Goal: Task Accomplishment & Management: Use online tool/utility

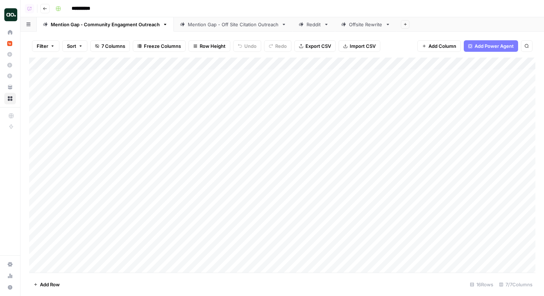
click at [222, 26] on div "Mention Gap - Off Site Citation Outreach" at bounding box center [233, 24] width 91 height 7
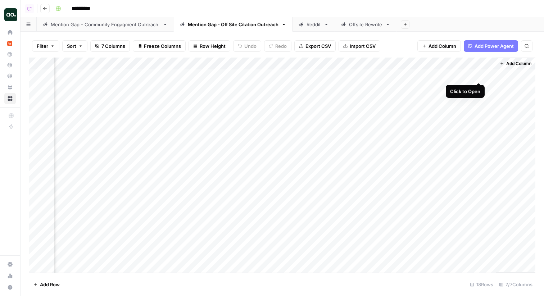
click at [478, 74] on div "Add Column" at bounding box center [282, 165] width 506 height 215
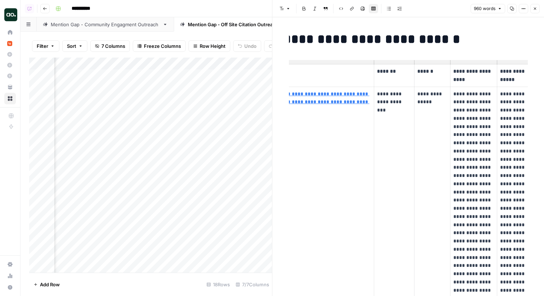
scroll to position [0, 56]
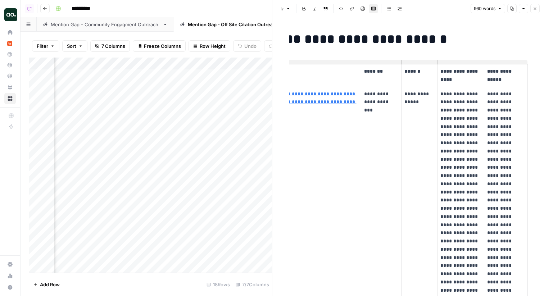
click at [99, 27] on div "Mention Gap - Community Engagment Outreach" at bounding box center [105, 24] width 109 height 7
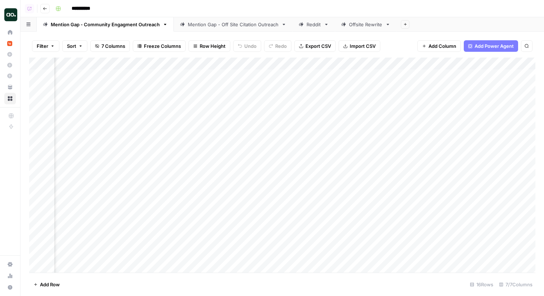
scroll to position [0, 553]
click at [478, 87] on div "Add Column" at bounding box center [282, 165] width 506 height 215
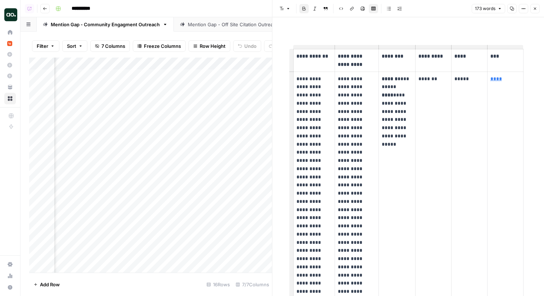
click at [453, 37] on div "**********" at bounding box center [408, 264] width 239 height 470
click at [535, 9] on icon "button" at bounding box center [535, 8] width 4 height 4
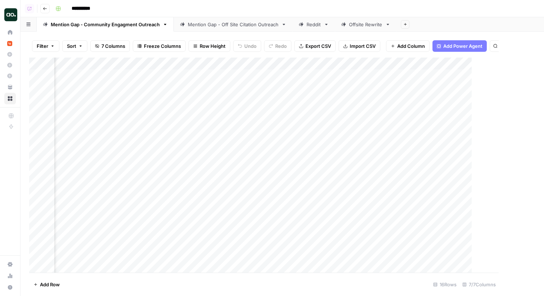
scroll to position [0, 544]
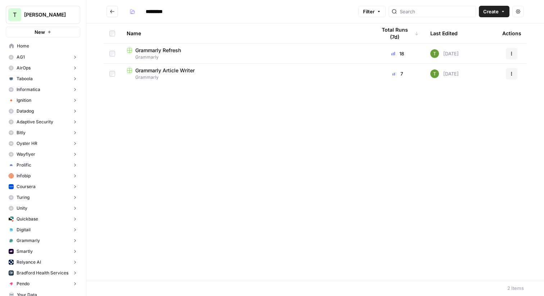
click at [111, 9] on icon "Go back" at bounding box center [112, 11] width 5 height 5
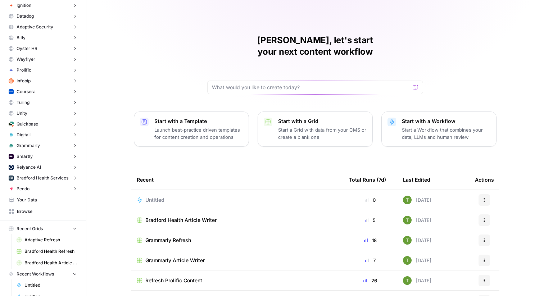
scroll to position [145, 0]
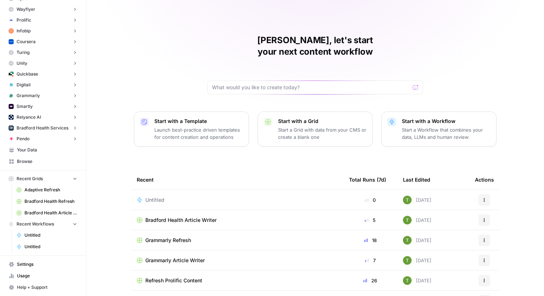
click at [19, 151] on span "Your Data" at bounding box center [47, 150] width 60 height 6
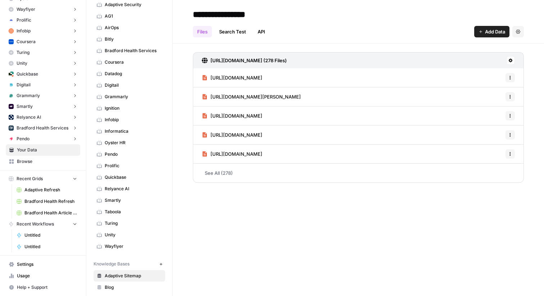
scroll to position [58, 0]
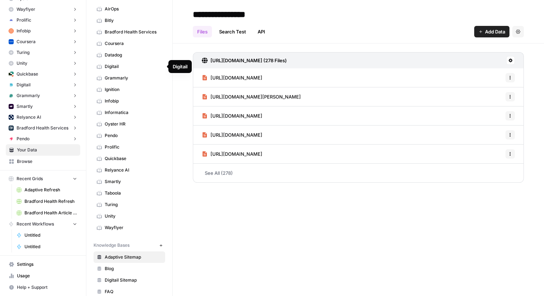
click at [114, 77] on span "Grammarly" at bounding box center [133, 78] width 57 height 6
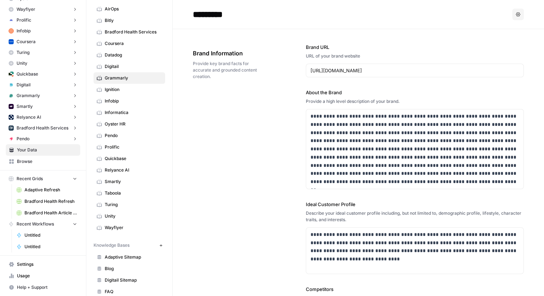
scroll to position [195, 0]
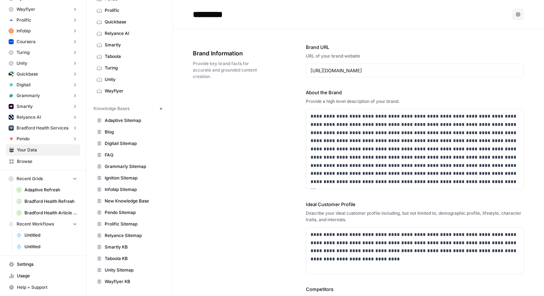
click at [122, 167] on span "Grammarly Sitemap" at bounding box center [133, 166] width 57 height 6
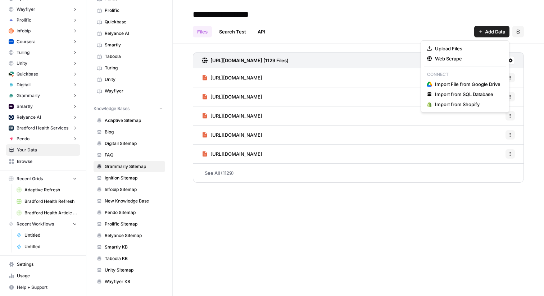
click at [491, 33] on span "Add Data" at bounding box center [495, 31] width 20 height 7
click at [442, 58] on span "Web Scrape" at bounding box center [467, 58] width 65 height 7
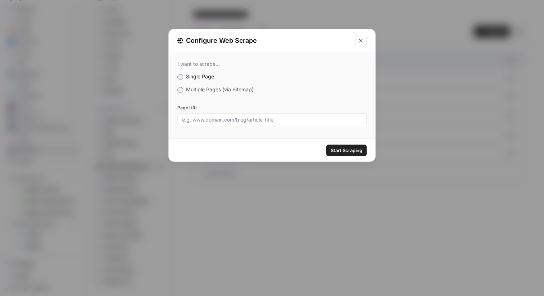
click at [209, 89] on span "Multiple Pages (via Sitemap)" at bounding box center [220, 89] width 68 height 6
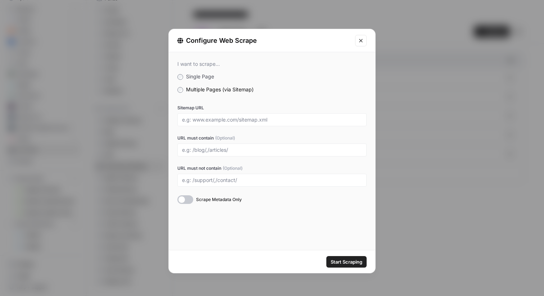
click at [361, 40] on icon "Close modal" at bounding box center [361, 41] width 6 height 6
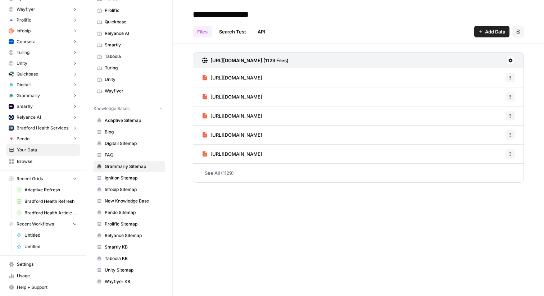
click at [485, 31] on span "Add Data" at bounding box center [495, 31] width 20 height 7
click at [376, 34] on div "Files Search Test API Add Data Settings" at bounding box center [358, 28] width 331 height 17
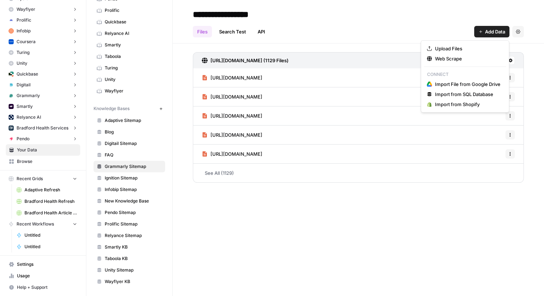
click at [489, 30] on span "Add Data" at bounding box center [495, 31] width 20 height 7
click at [463, 58] on span "Web Scrape" at bounding box center [467, 58] width 65 height 7
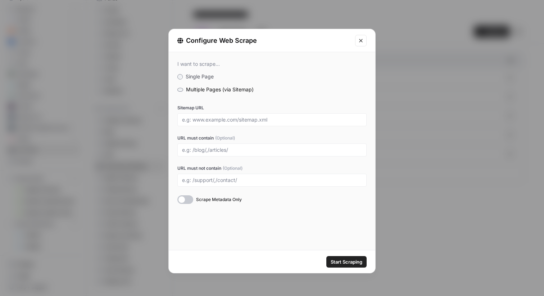
click at [362, 41] on icon "Close modal" at bounding box center [361, 41] width 6 height 6
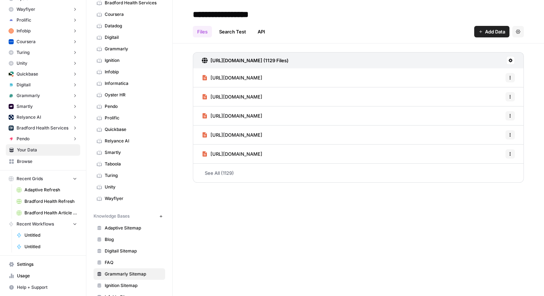
scroll to position [195, 0]
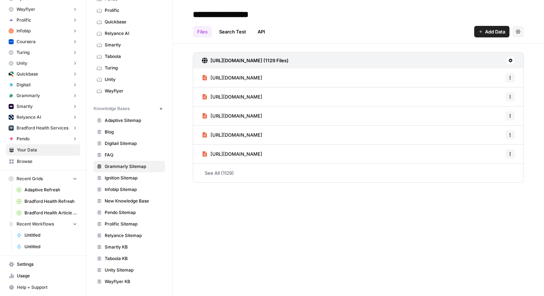
click at [213, 173] on link "See All (1129)" at bounding box center [358, 173] width 331 height 19
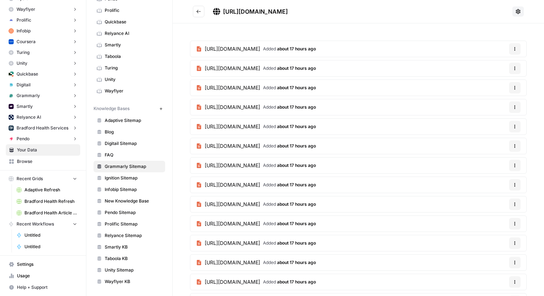
click at [196, 13] on button "Go back" at bounding box center [199, 12] width 12 height 12
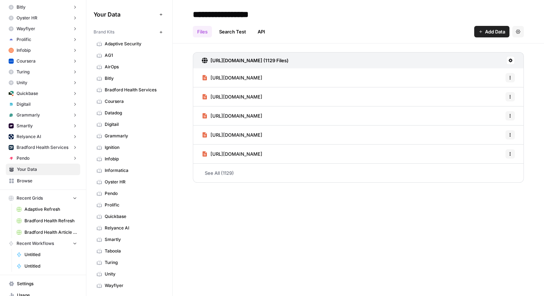
scroll to position [145, 0]
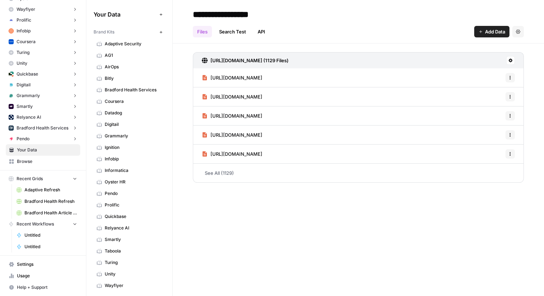
click at [25, 161] on span "Browse" at bounding box center [47, 161] width 60 height 6
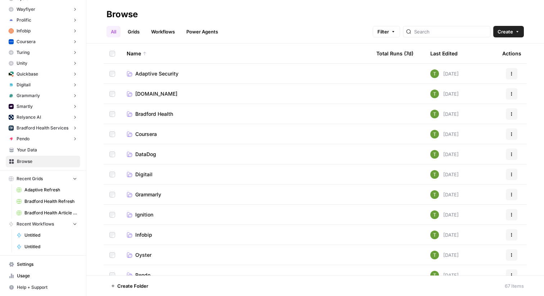
click at [146, 193] on span "Grammarly" at bounding box center [148, 194] width 26 height 7
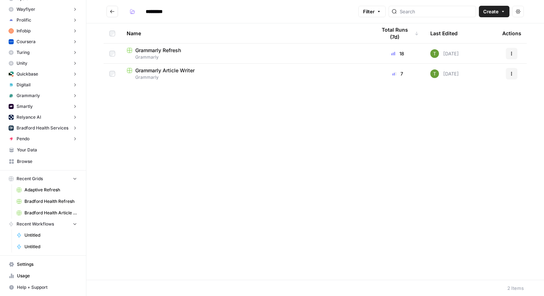
click at [163, 50] on span "Grammarly Refresh" at bounding box center [158, 50] width 46 height 7
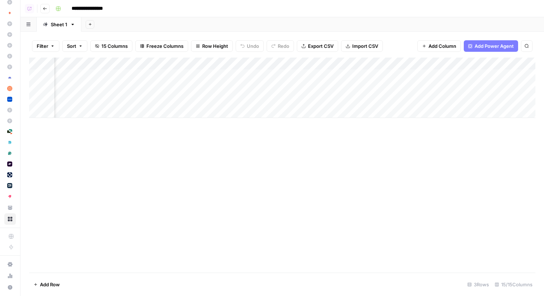
scroll to position [0, 435]
click at [318, 75] on div "Add Column" at bounding box center [282, 88] width 506 height 60
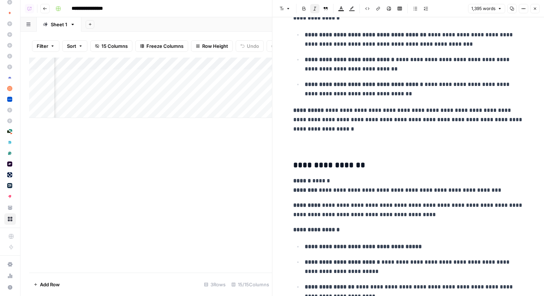
scroll to position [2437, 0]
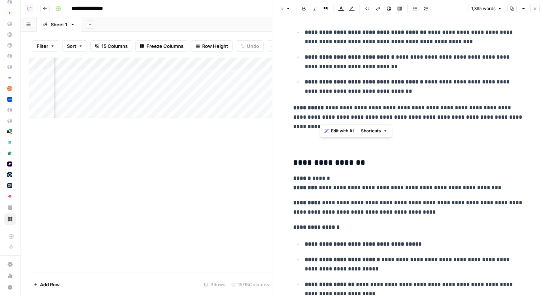
drag, startPoint x: 319, startPoint y: 108, endPoint x: 421, endPoint y: 118, distance: 102.6
click at [421, 118] on p "**********" at bounding box center [408, 117] width 230 height 28
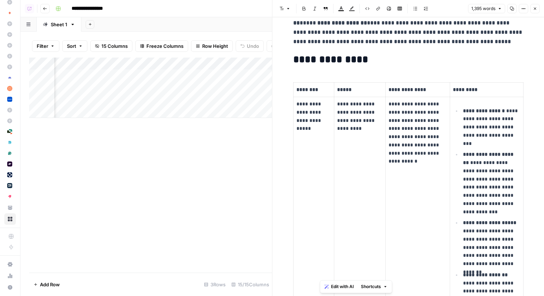
scroll to position [0, 0]
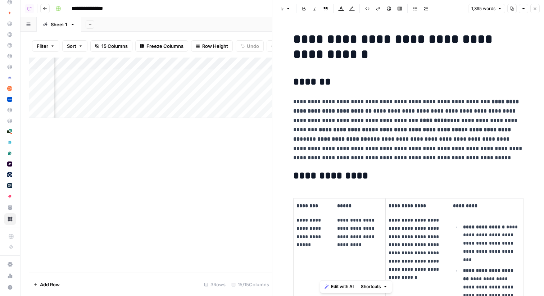
click at [534, 9] on icon "button" at bounding box center [535, 9] width 3 height 3
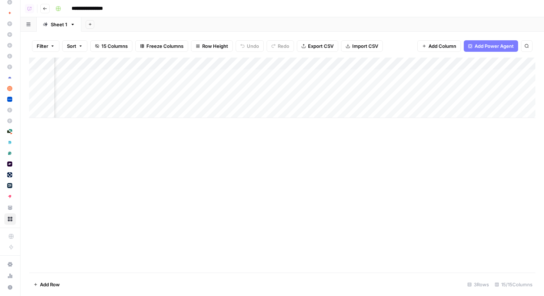
scroll to position [0, 725]
click at [461, 74] on div "Add Column" at bounding box center [282, 88] width 506 height 60
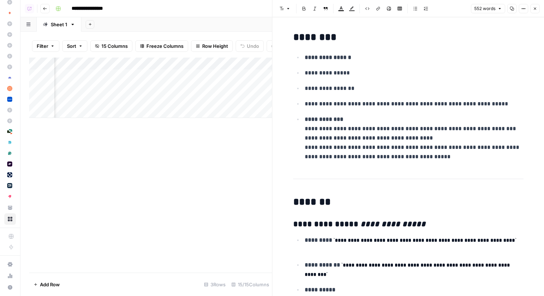
click at [536, 10] on icon "button" at bounding box center [535, 8] width 4 height 4
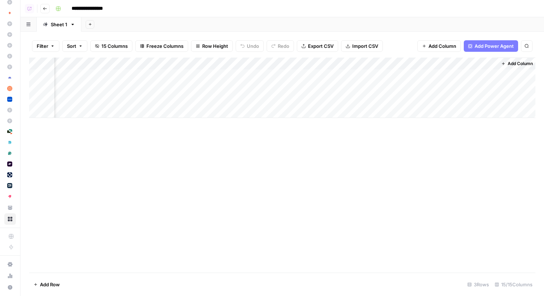
scroll to position [0, 870]
click at [316, 75] on div "Add Column" at bounding box center [282, 88] width 506 height 60
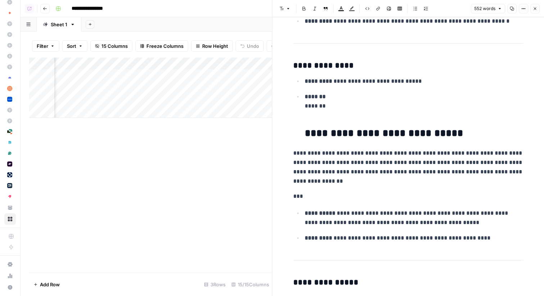
scroll to position [1336, 0]
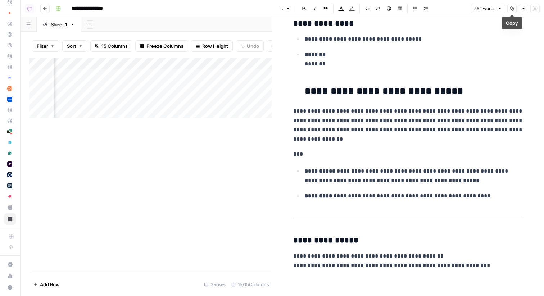
click at [534, 8] on icon "button" at bounding box center [535, 9] width 3 height 3
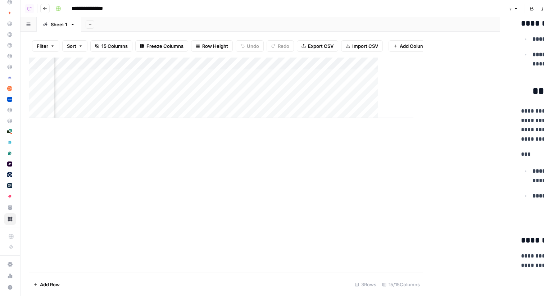
scroll to position [0, 866]
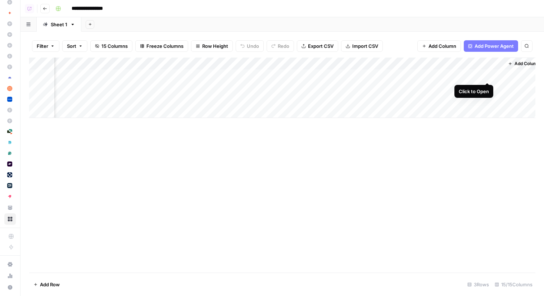
click at [486, 75] on div "Add Column" at bounding box center [282, 88] width 506 height 60
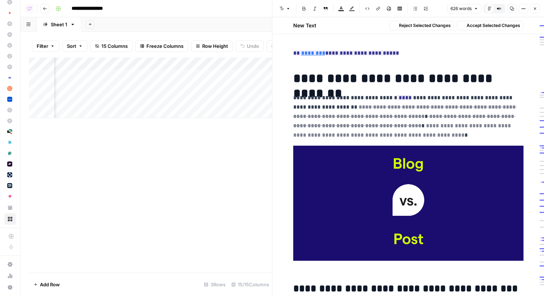
drag, startPoint x: 324, startPoint y: 101, endPoint x: 439, endPoint y: 123, distance: 116.7
click at [439, 123] on p "**********" at bounding box center [408, 116] width 230 height 47
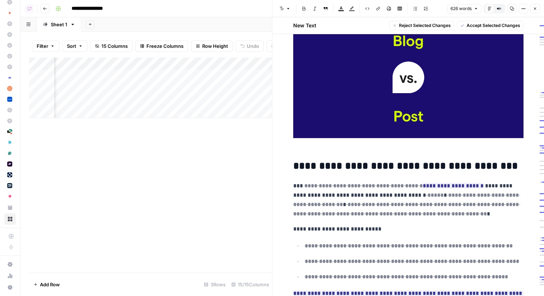
scroll to position [119, 0]
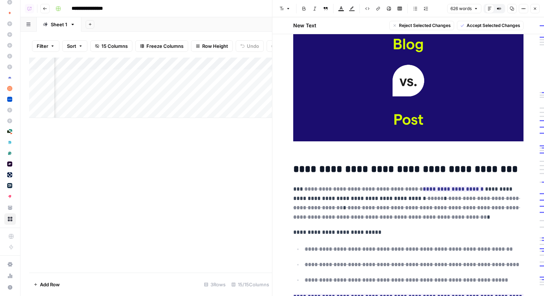
drag, startPoint x: 326, startPoint y: 207, endPoint x: 458, endPoint y: 230, distance: 134.3
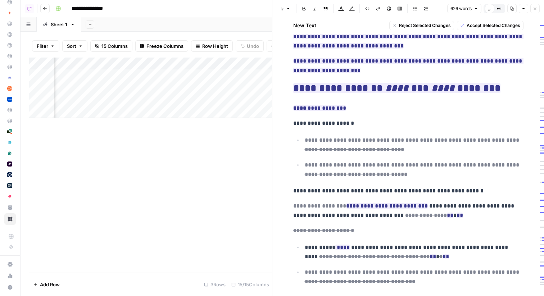
scroll to position [666, 0]
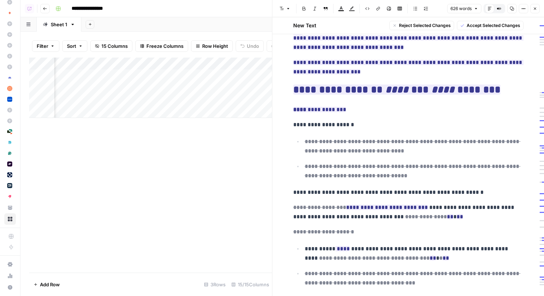
click at [535, 8] on icon "button" at bounding box center [535, 9] width 3 height 3
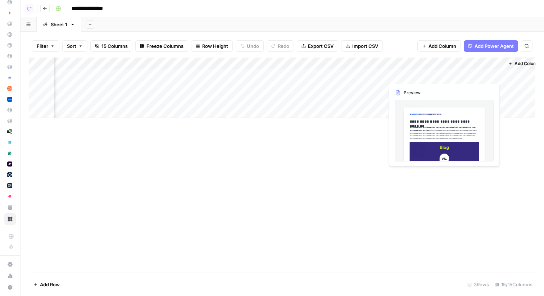
scroll to position [0, 874]
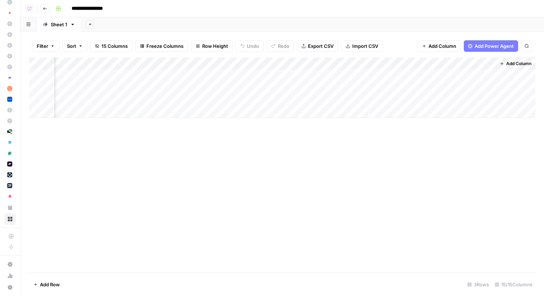
click at [414, 61] on div "Add Column" at bounding box center [282, 88] width 506 height 60
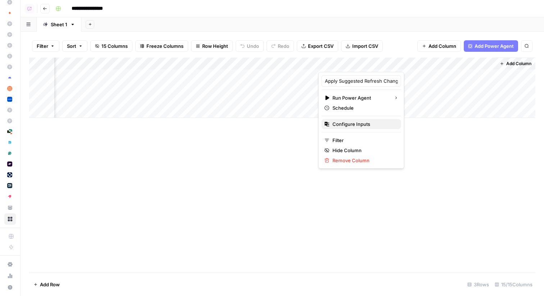
click at [349, 126] on span "Configure Inputs" at bounding box center [363, 123] width 63 height 7
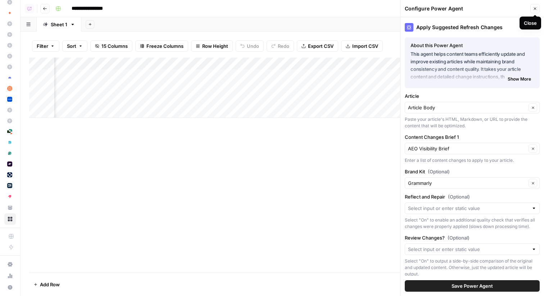
click at [535, 8] on icon "button" at bounding box center [535, 9] width 3 height 3
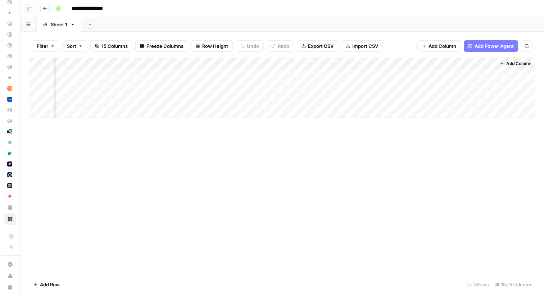
click at [415, 61] on div "Add Column" at bounding box center [282, 88] width 506 height 60
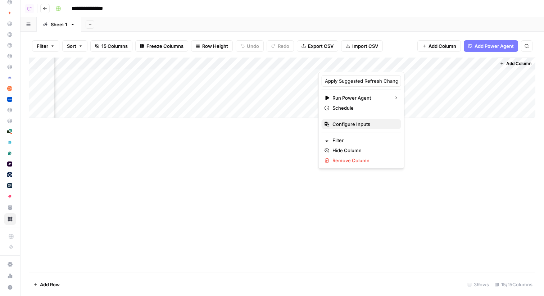
click at [341, 125] on span "Configure Inputs" at bounding box center [363, 123] width 63 height 7
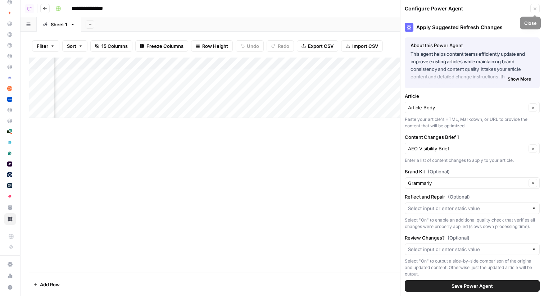
click at [535, 9] on icon "button" at bounding box center [535, 8] width 4 height 4
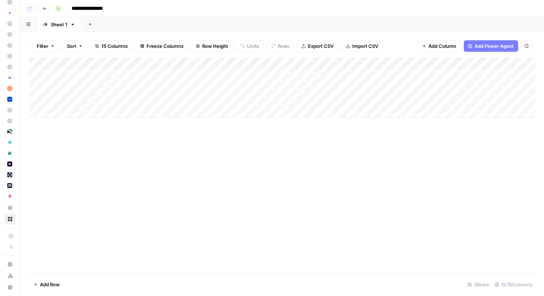
scroll to position [0, 0]
click at [285, 22] on div "Add Sheet" at bounding box center [312, 24] width 462 height 14
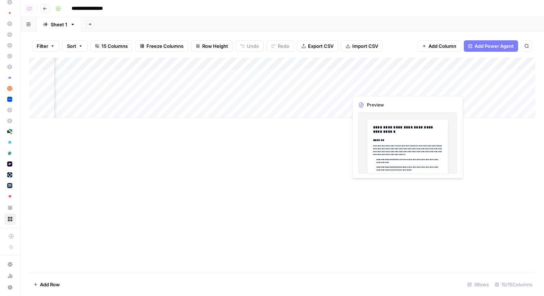
click at [405, 88] on div "Add Column" at bounding box center [282, 88] width 506 height 60
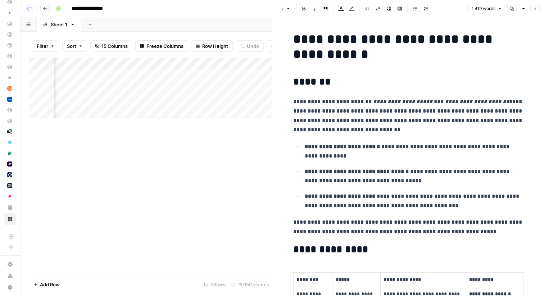
click at [536, 9] on icon "button" at bounding box center [535, 8] width 4 height 4
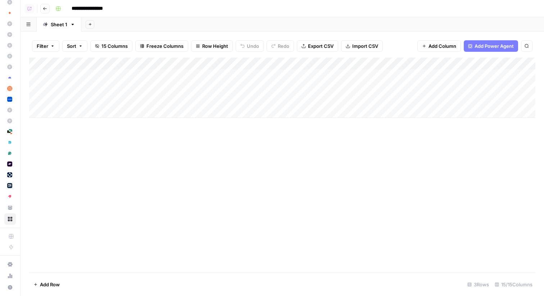
click at [46, 7] on icon "button" at bounding box center [45, 8] width 4 height 4
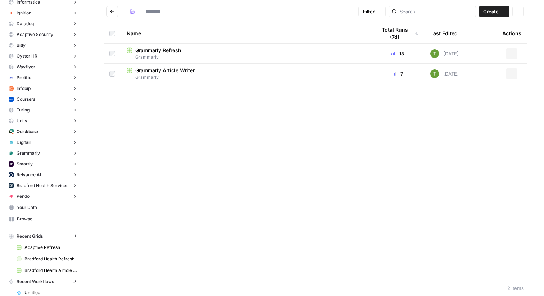
type input "*********"
click at [153, 73] on span "Grammarly Article Writer" at bounding box center [164, 70] width 59 height 7
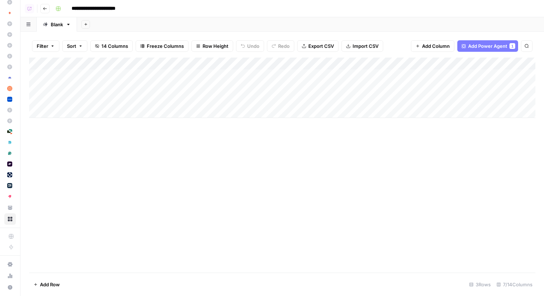
click at [46, 10] on icon "button" at bounding box center [45, 8] width 4 height 4
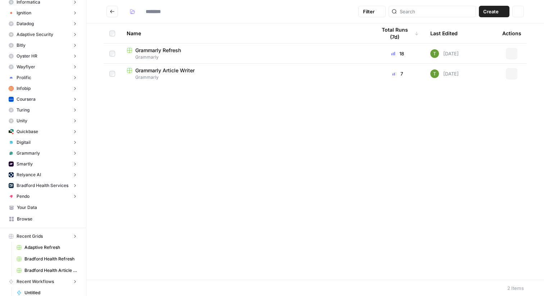
type input "*********"
click at [164, 52] on span "Grammarly Refresh" at bounding box center [158, 50] width 46 height 7
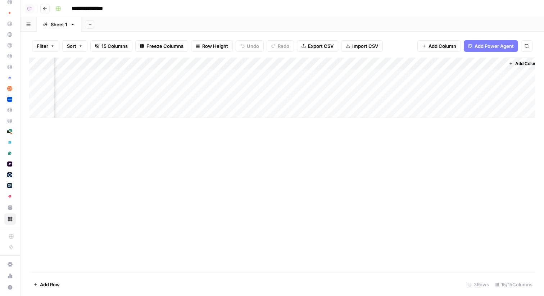
scroll to position [0, 874]
click at [478, 76] on div "Add Column" at bounding box center [282, 88] width 506 height 60
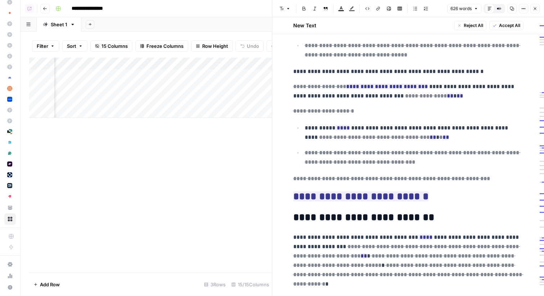
scroll to position [786, 0]
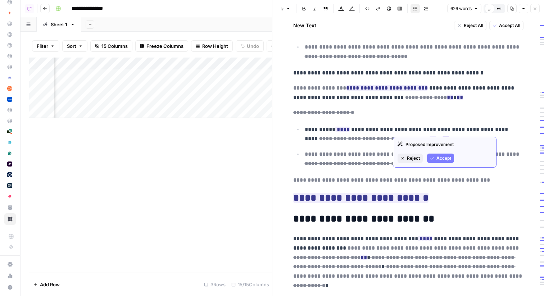
click at [442, 136] on ins "**" at bounding box center [445, 138] width 6 height 5
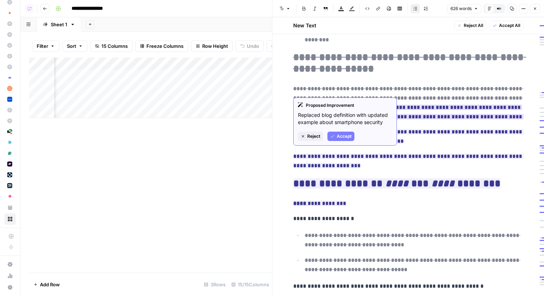
scroll to position [570, 0]
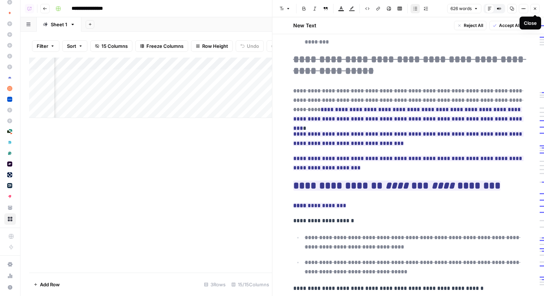
click at [533, 7] on icon "button" at bounding box center [535, 8] width 4 height 4
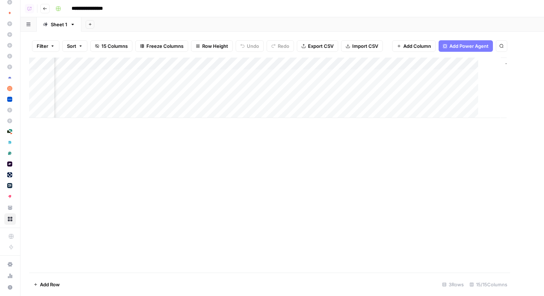
scroll to position [0, 866]
click at [183, 29] on div "Add Sheet" at bounding box center [312, 24] width 462 height 14
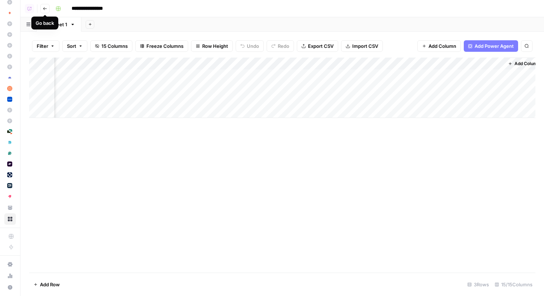
click at [45, 11] on button "Go back" at bounding box center [44, 8] width 9 height 9
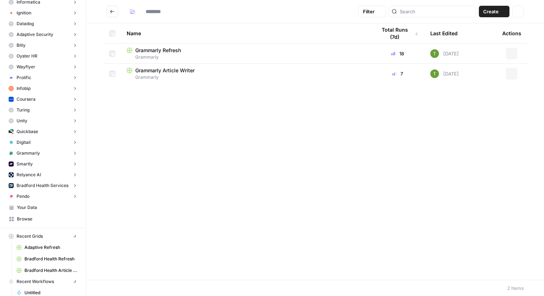
type input "*********"
click at [149, 75] on span "Grammarly" at bounding box center [246, 77] width 238 height 6
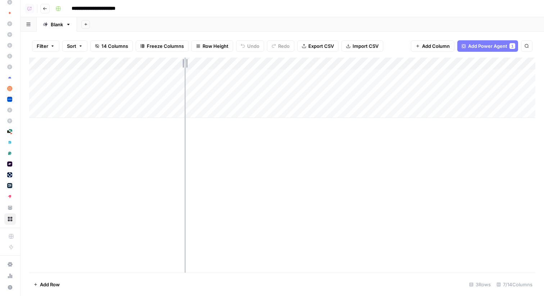
drag, startPoint x: 148, startPoint y: 60, endPoint x: 184, endPoint y: 60, distance: 36.3
click at [184, 60] on div "Add Column" at bounding box center [282, 88] width 506 height 60
click at [277, 65] on div "Add Column" at bounding box center [282, 88] width 506 height 60
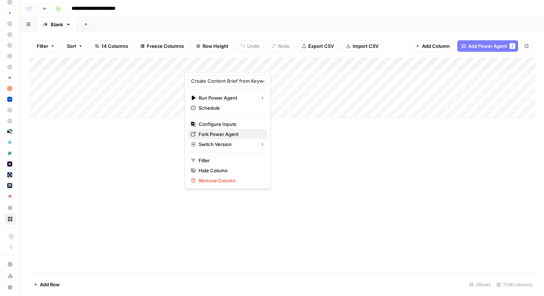
click at [221, 131] on span "Fork Power Agent" at bounding box center [229, 134] width 63 height 7
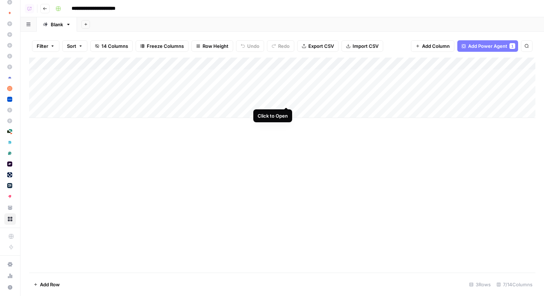
click at [286, 99] on div "Add Column" at bounding box center [282, 88] width 506 height 60
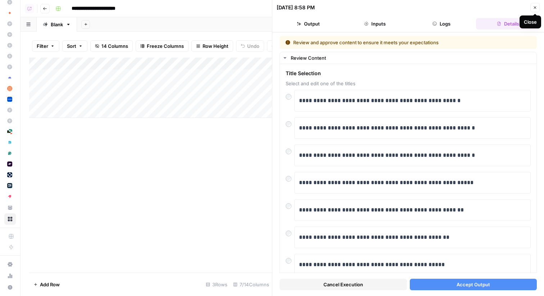
click at [534, 6] on icon "button" at bounding box center [535, 7] width 4 height 4
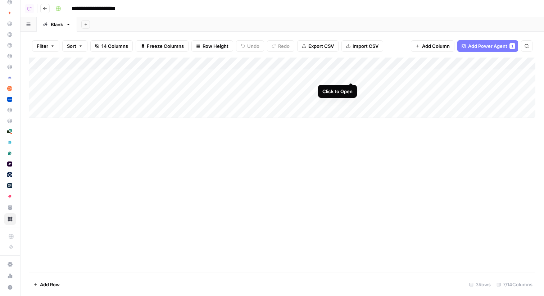
click at [353, 74] on div "Add Column" at bounding box center [282, 88] width 506 height 60
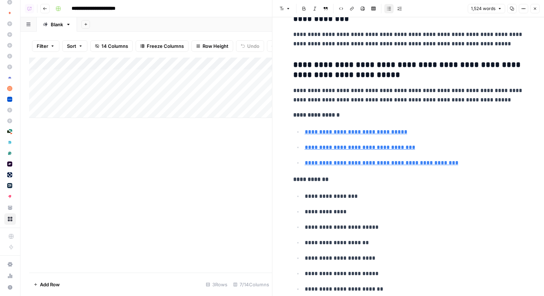
scroll to position [2145, 0]
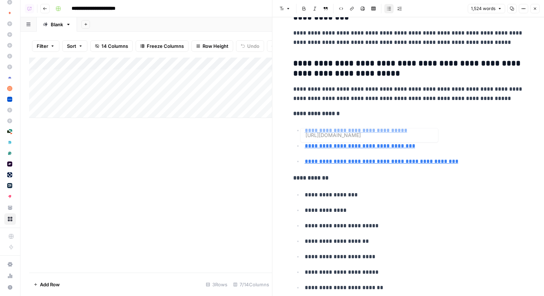
type input "https://litreactor.com/columns/20-common-grammar-mistakes-that-almost-everyone-…"
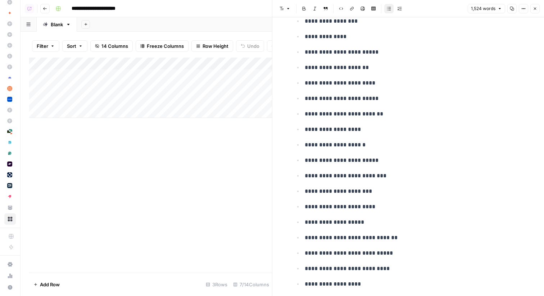
scroll to position [2023, 0]
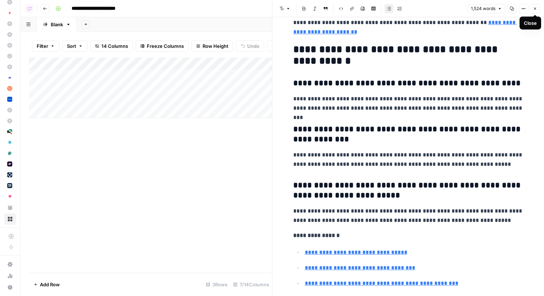
click at [535, 9] on icon "button" at bounding box center [535, 8] width 4 height 4
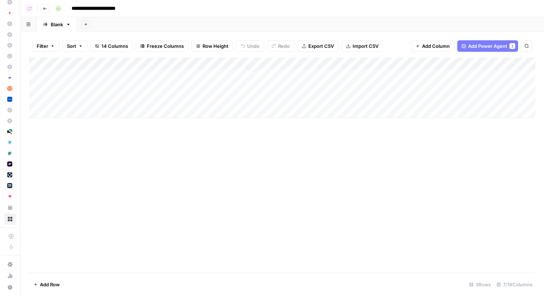
click at [443, 64] on div "Add Column" at bounding box center [282, 88] width 506 height 60
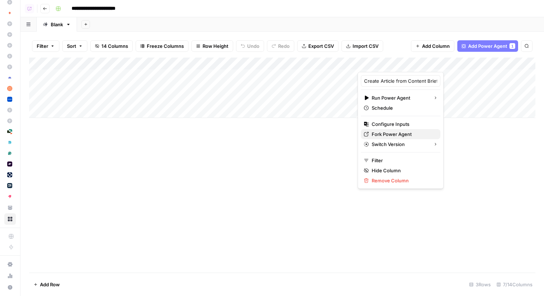
click at [378, 136] on span "Fork Power Agent" at bounding box center [402, 134] width 63 height 7
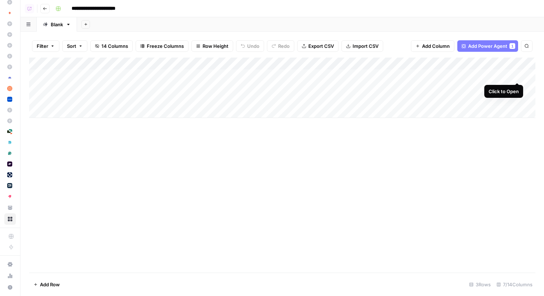
click at [516, 75] on div "Add Column" at bounding box center [282, 88] width 506 height 60
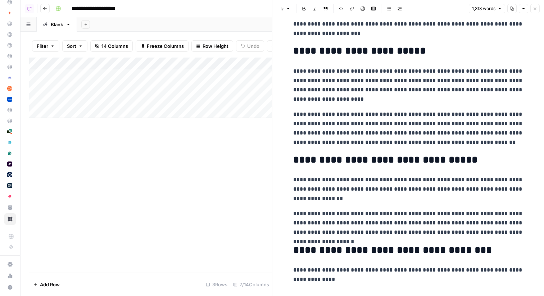
scroll to position [142, 0]
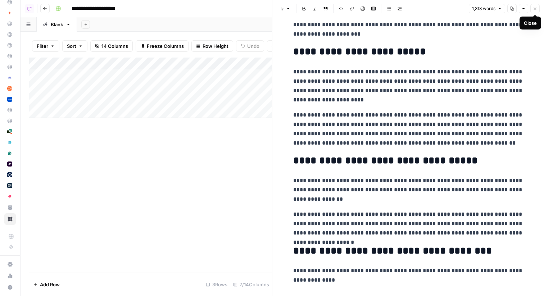
click at [533, 9] on icon "button" at bounding box center [535, 8] width 4 height 4
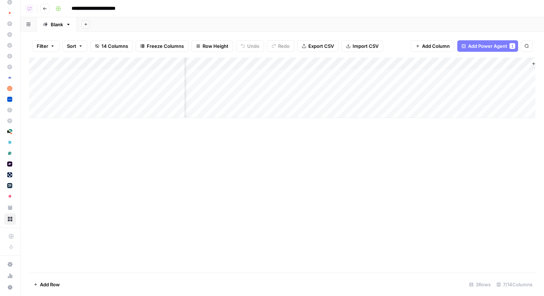
scroll to position [0, 218]
click at [488, 74] on div "Add Column" at bounding box center [282, 88] width 506 height 60
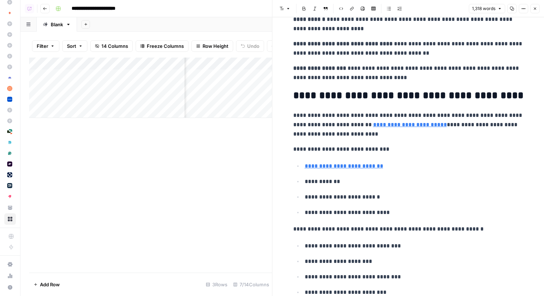
scroll to position [1679, 0]
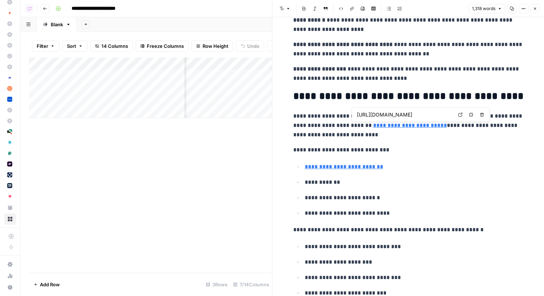
type input "https://www.grammarly.com/citations"
click at [535, 7] on icon "button" at bounding box center [535, 8] width 4 height 4
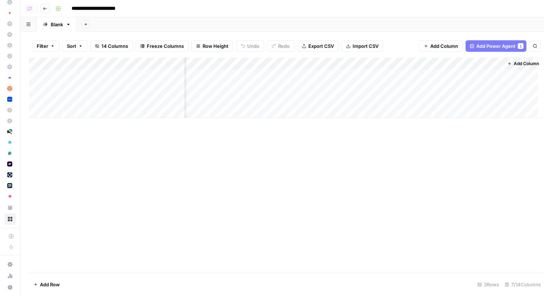
scroll to position [0, 209]
click at [520, 65] on span "Add Column" at bounding box center [526, 63] width 25 height 6
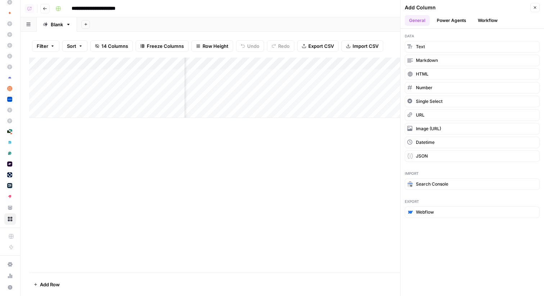
click at [458, 23] on button "Power Agents" at bounding box center [451, 20] width 38 height 11
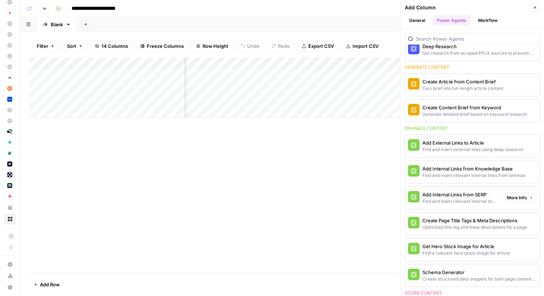
scroll to position [0, 0]
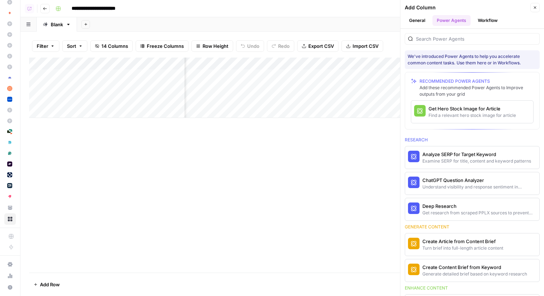
click at [534, 10] on button "Close" at bounding box center [534, 7] width 9 height 9
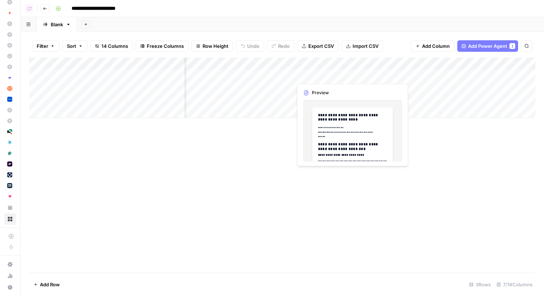
scroll to position [0, 218]
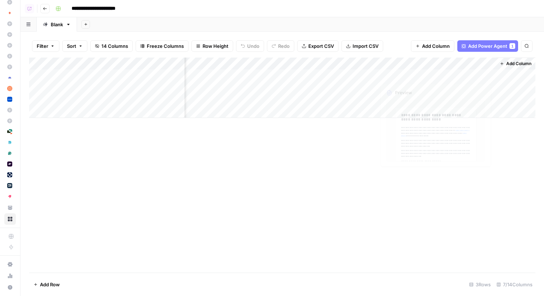
click at [488, 72] on div "Add Column" at bounding box center [282, 88] width 506 height 60
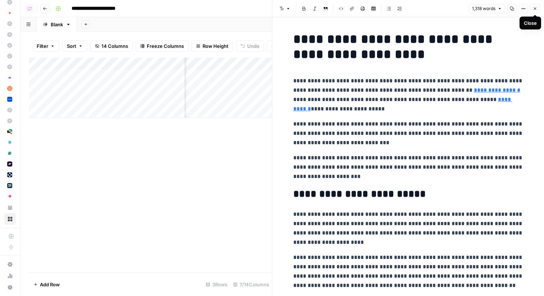
click at [534, 8] on icon "button" at bounding box center [535, 8] width 4 height 4
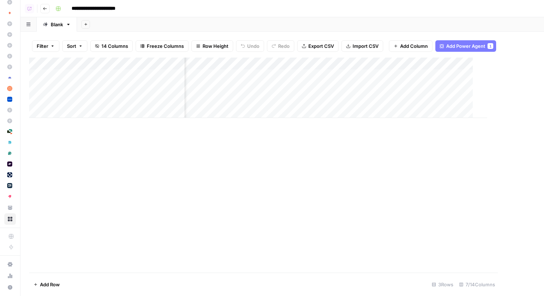
scroll to position [0, 209]
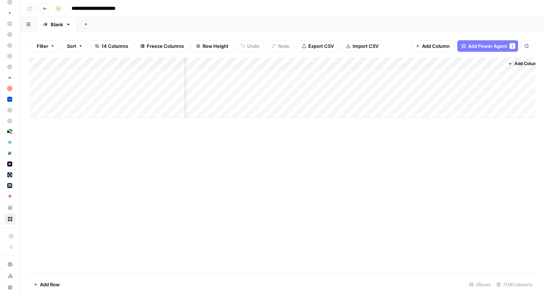
click at [517, 63] on span "Add Column" at bounding box center [526, 63] width 25 height 6
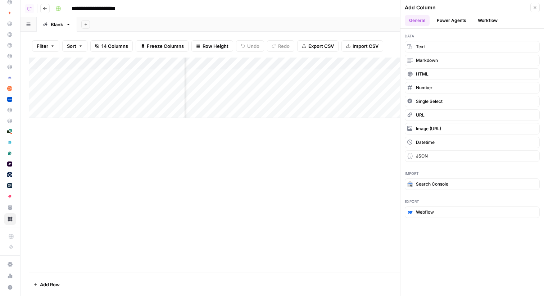
click at [535, 7] on icon "button" at bounding box center [535, 7] width 3 height 3
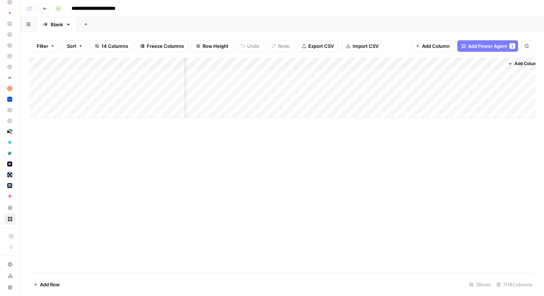
click at [395, 19] on div "Add Sheet" at bounding box center [310, 24] width 467 height 14
click at [81, 113] on div "Add Column" at bounding box center [282, 88] width 506 height 60
click at [77, 126] on div "Add Column" at bounding box center [282, 94] width 506 height 73
click at [234, 22] on div "Add Sheet" at bounding box center [310, 24] width 467 height 14
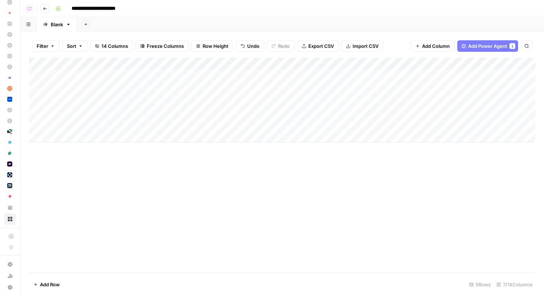
click at [353, 74] on div "Add Column" at bounding box center [282, 100] width 506 height 85
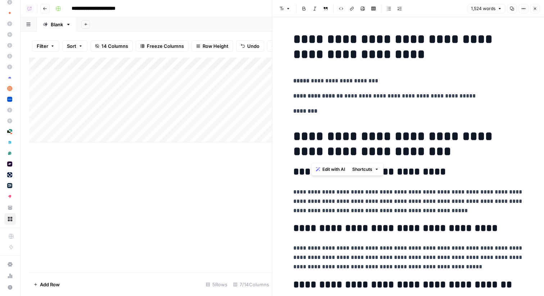
drag, startPoint x: 312, startPoint y: 129, endPoint x: 453, endPoint y: 160, distance: 144.5
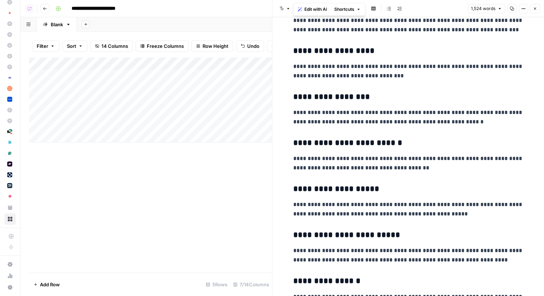
scroll to position [1203, 0]
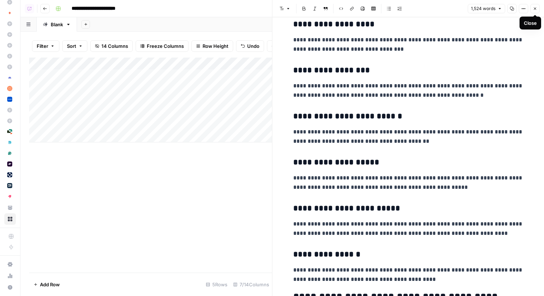
click at [535, 9] on icon "button" at bounding box center [535, 8] width 4 height 4
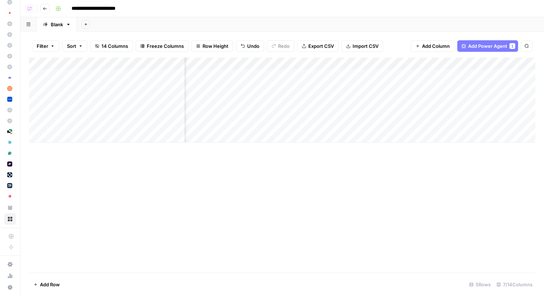
scroll to position [0, 147]
click at [370, 76] on div "Add Column" at bounding box center [282, 100] width 506 height 85
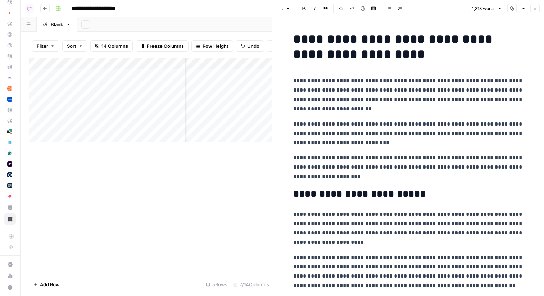
click at [534, 8] on icon "button" at bounding box center [535, 9] width 3 height 3
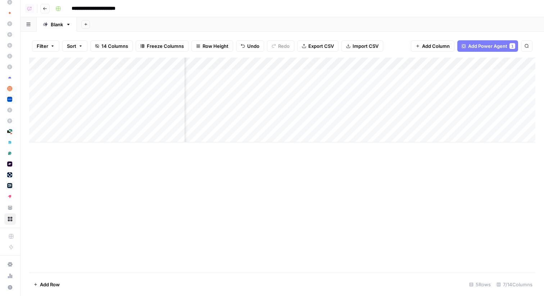
scroll to position [0, 218]
click at [488, 75] on div "Add Column" at bounding box center [282, 100] width 506 height 85
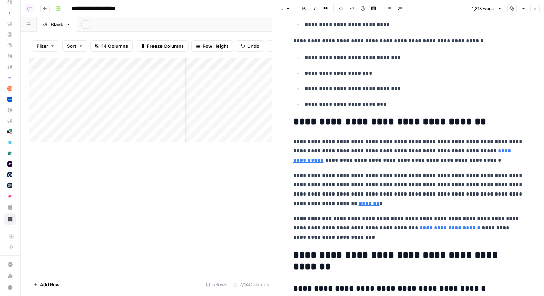
scroll to position [1866, 0]
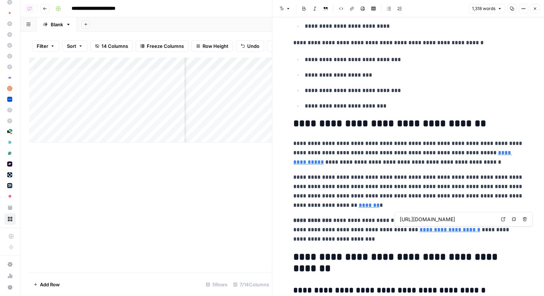
type input "https://www.grammarly.com/security"
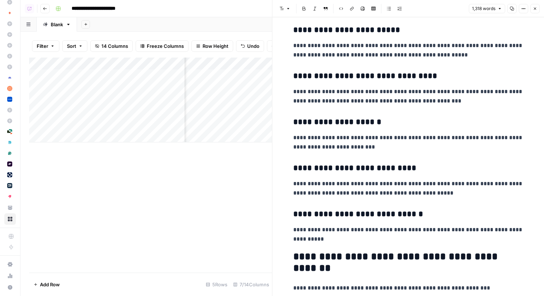
scroll to position [1145, 0]
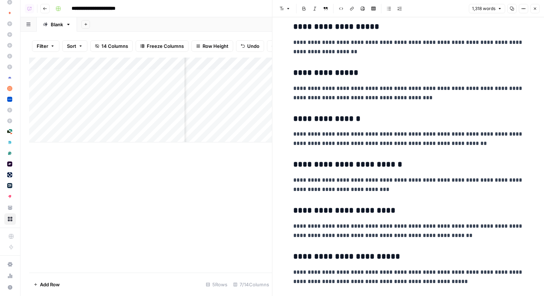
click at [535, 10] on icon "button" at bounding box center [535, 8] width 4 height 4
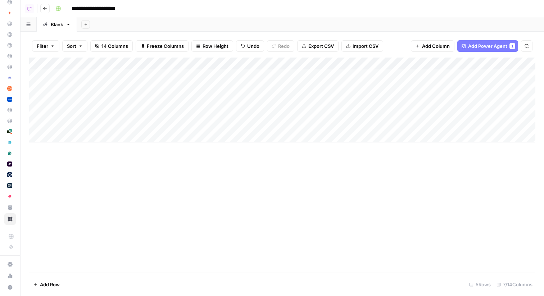
click at [232, 8] on div "**********" at bounding box center [294, 9] width 484 height 12
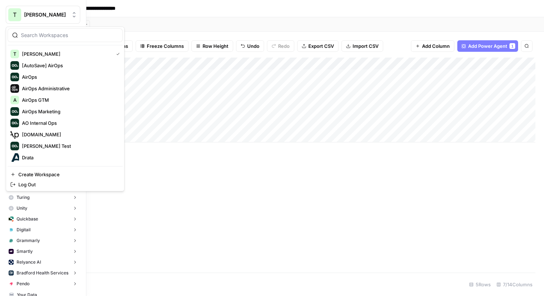
click at [44, 9] on button "T Travis Demo" at bounding box center [43, 15] width 74 height 18
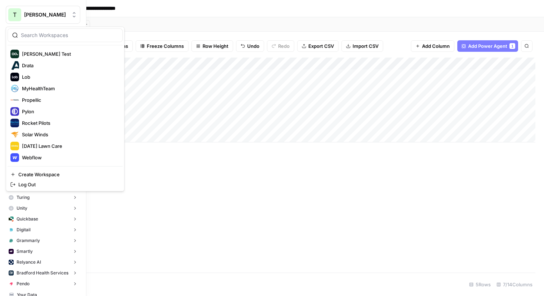
scroll to position [90, 0]
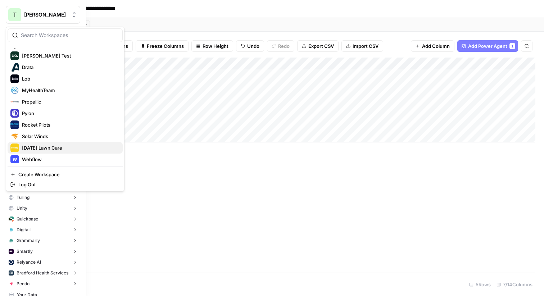
click at [19, 150] on div "Sunday Lawn Care" at bounding box center [64, 147] width 109 height 9
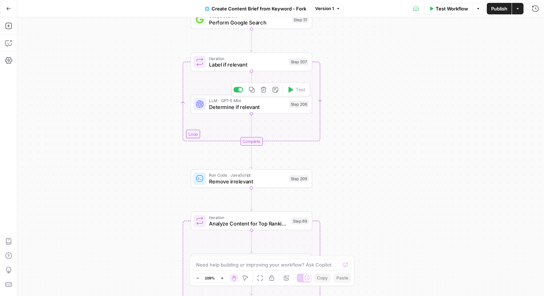
click at [223, 113] on div "LLM · GPT-5 Mini Determine if relevant Step 208 Copy step Delete step Add Note …" at bounding box center [252, 104] width 122 height 19
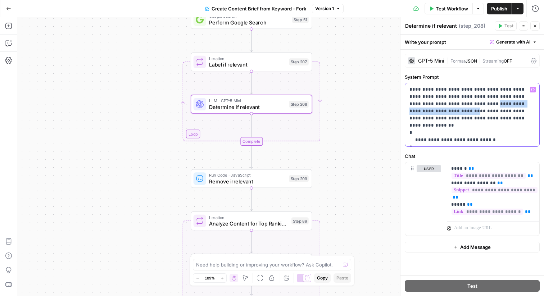
drag, startPoint x: 435, startPoint y: 105, endPoint x: 519, endPoint y: 105, distance: 84.1
click at [519, 105] on p "**********" at bounding box center [471, 115] width 125 height 58
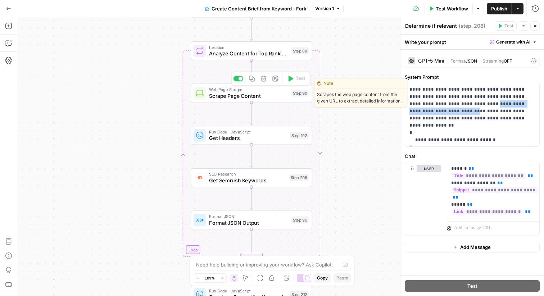
click at [217, 99] on span "Scrape Page Content" at bounding box center [248, 96] width 79 height 8
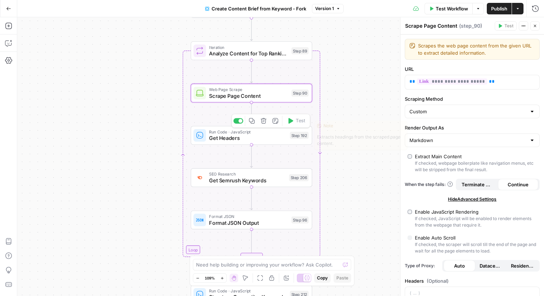
click at [226, 141] on span "Get Headers" at bounding box center [248, 138] width 78 height 8
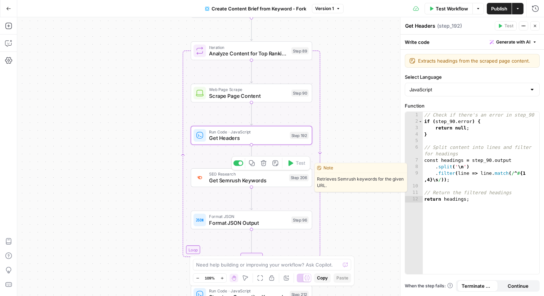
click at [223, 181] on span "Get Semrush Keywords" at bounding box center [247, 181] width 77 height 8
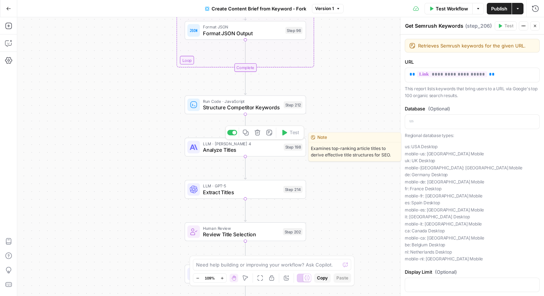
click at [219, 151] on span "Analyze Titles" at bounding box center [242, 150] width 78 height 8
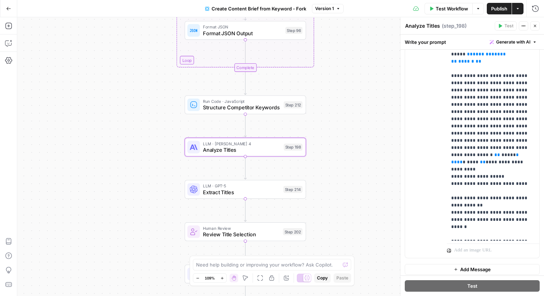
scroll to position [214, 0]
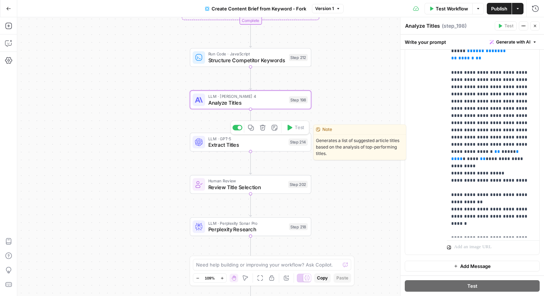
click at [201, 145] on icon at bounding box center [199, 142] width 8 height 8
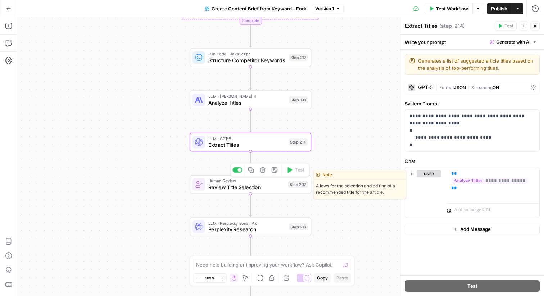
click at [238, 192] on div "Human Review Review Title Selection Step 202 Copy step Delete step Edit Note Te…" at bounding box center [251, 184] width 122 height 19
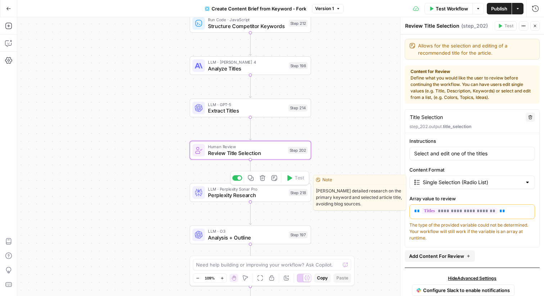
click at [210, 195] on span "Perplexity Research" at bounding box center [247, 195] width 78 height 8
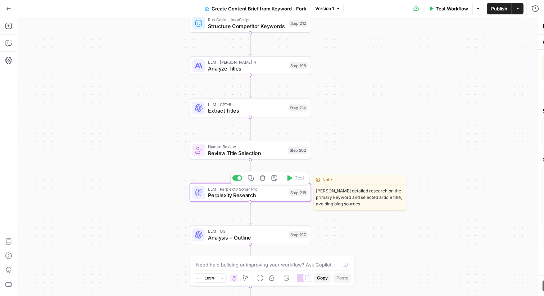
type textarea "Perplexity Research"
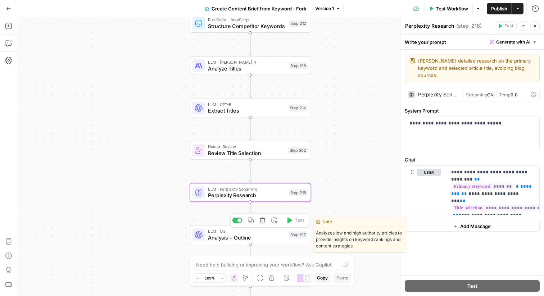
click at [258, 238] on span "Analysis + Outline" at bounding box center [247, 238] width 78 height 8
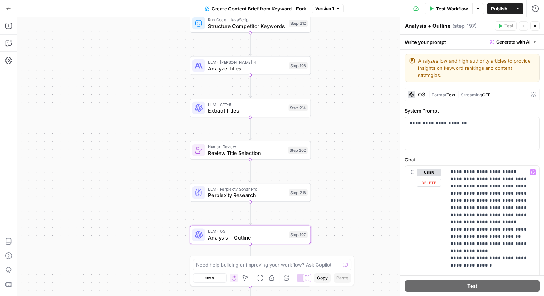
scroll to position [2548, 1]
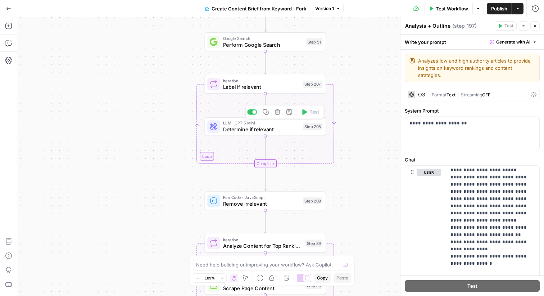
click at [270, 132] on span "Determine if relevant" at bounding box center [261, 129] width 77 height 8
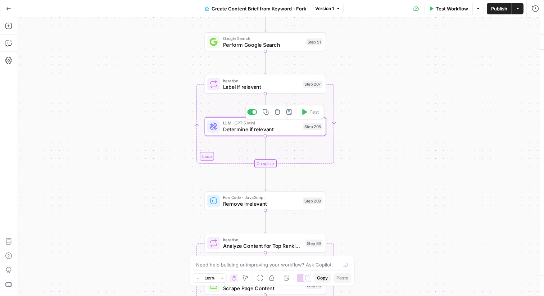
type textarea "Determine if relevant"
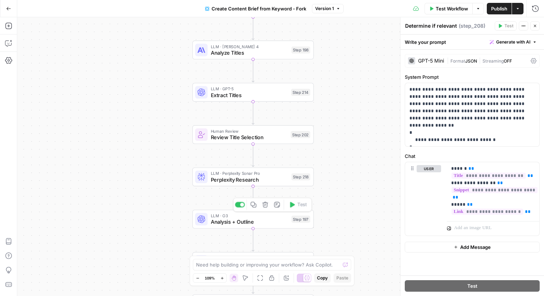
click at [220, 225] on span "Analysis + Outline" at bounding box center [250, 222] width 78 height 8
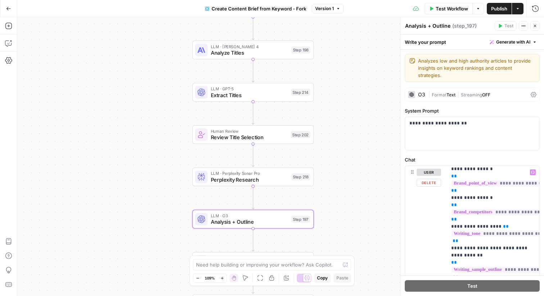
scroll to position [146, 0]
click at [469, 231] on span "**********" at bounding box center [496, 234] width 91 height 6
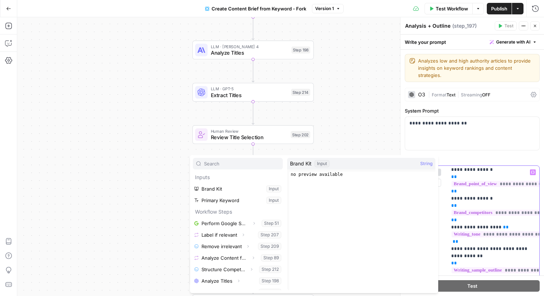
click at [497, 210] on span "**********" at bounding box center [509, 213] width 116 height 6
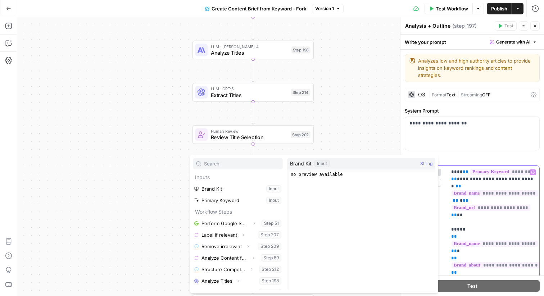
scroll to position [0, 0]
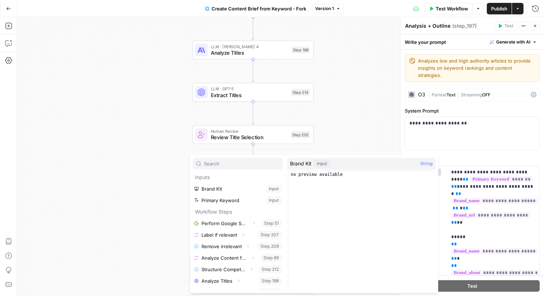
click at [475, 146] on div "**********" at bounding box center [471, 279] width 143 height 458
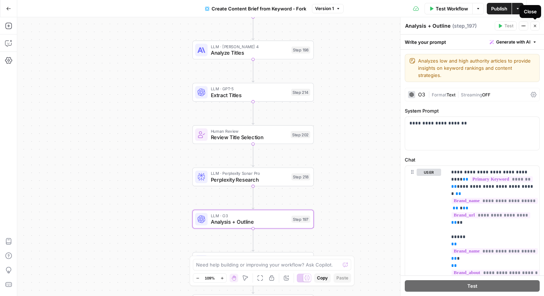
click at [537, 24] on button "Close" at bounding box center [534, 25] width 9 height 9
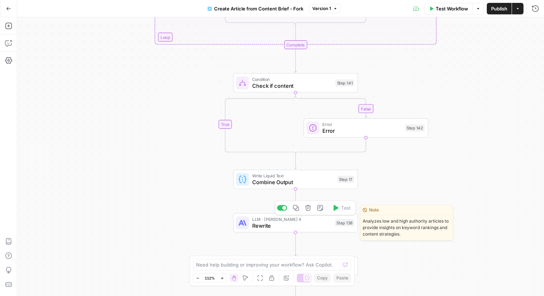
click at [253, 224] on span "Rewrite" at bounding box center [291, 225] width 79 height 8
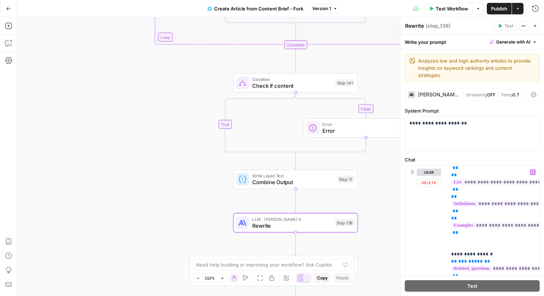
scroll to position [401, 0]
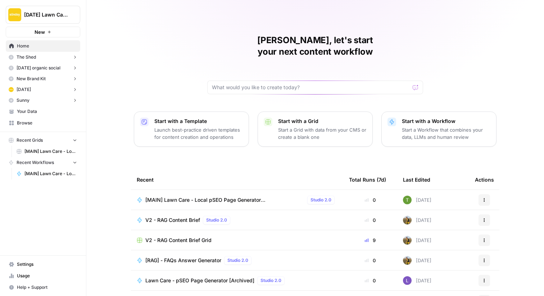
click at [18, 122] on span "Browse" at bounding box center [47, 123] width 60 height 6
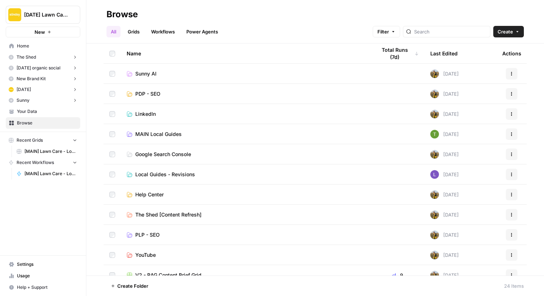
click at [143, 133] on span "MAIN Local Guides" at bounding box center [158, 134] width 46 height 7
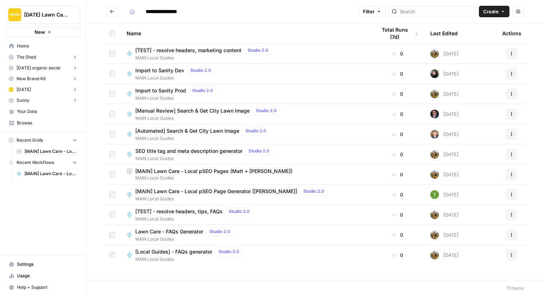
click at [143, 173] on span "[MAIN] Lawn Care - Local pSEO Pages (Matt + [PERSON_NAME])" at bounding box center [213, 171] width 157 height 7
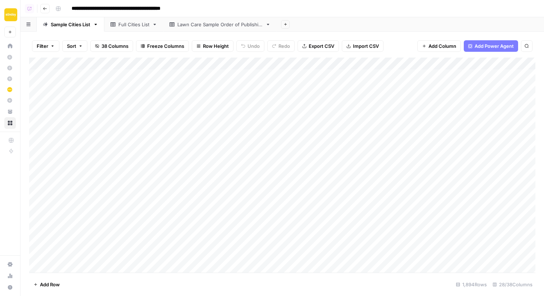
click at [341, 66] on div "Add Column" at bounding box center [282, 165] width 506 height 215
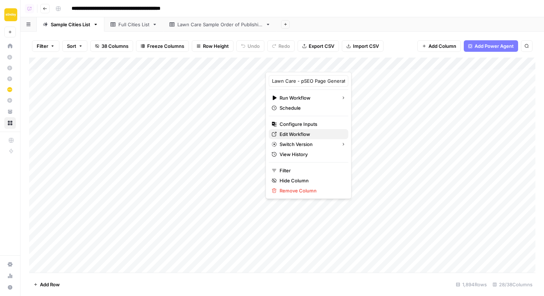
click at [290, 133] on span "Edit Workflow" at bounding box center [310, 134] width 63 height 7
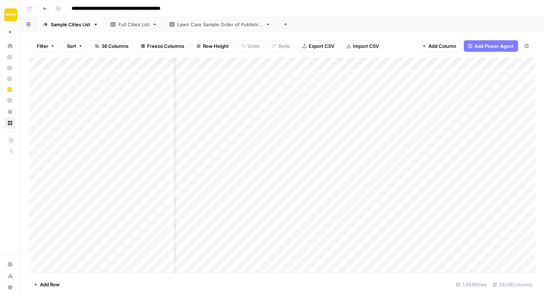
scroll to position [0, 1436]
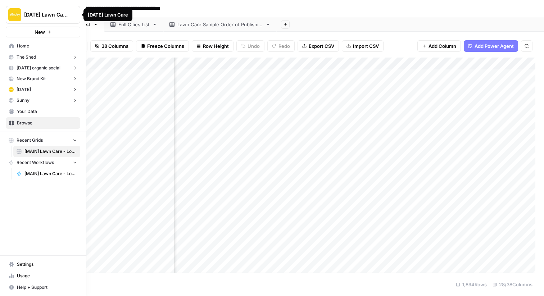
click at [11, 14] on img "Workspace: Sunday Lawn Care" at bounding box center [14, 14] width 13 height 13
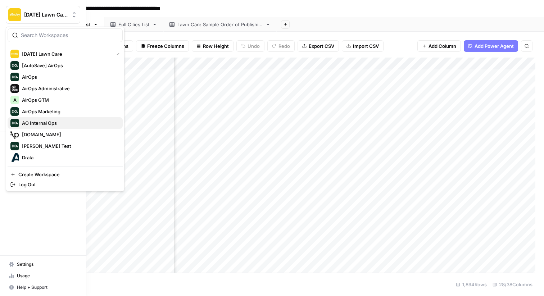
scroll to position [92, 0]
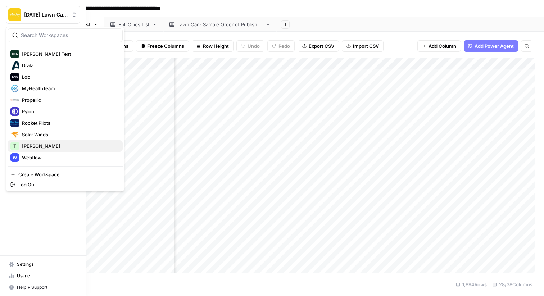
click at [24, 145] on span "Travis Demo" at bounding box center [69, 145] width 95 height 7
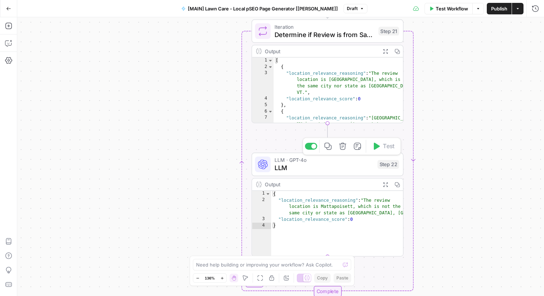
click at [326, 173] on div "LLM · GPT-4o LLM Step 22 Copy step Delete step Add Note Test" at bounding box center [327, 163] width 152 height 23
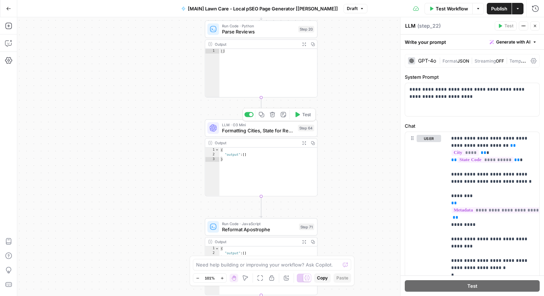
click at [253, 131] on span "Formatting Cities, State for Reviews" at bounding box center [258, 130] width 73 height 7
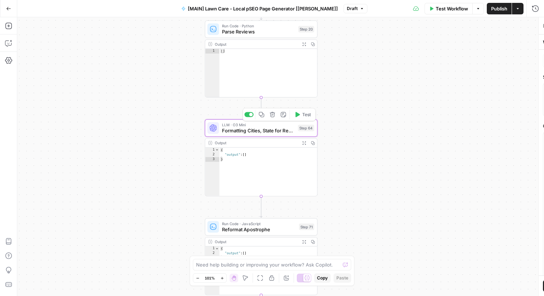
type textarea "Formatting Cities, State for Reviews"
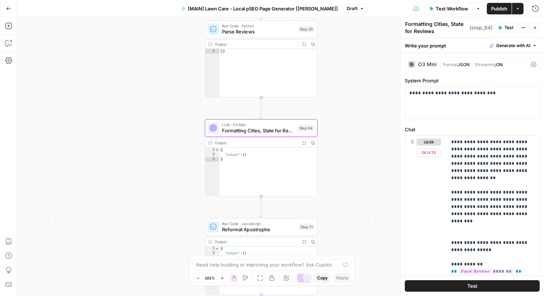
scroll to position [143, 0]
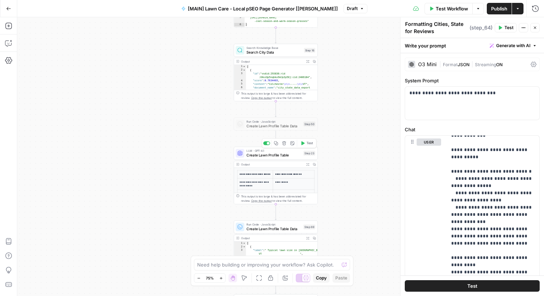
click at [265, 157] on span "Create Lawn Profile Table" at bounding box center [273, 154] width 55 height 5
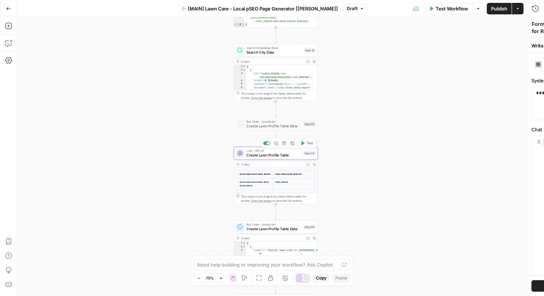
type textarea "Create Lawn Profile Table"
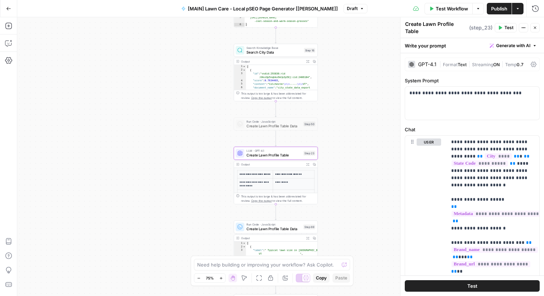
click at [535, 27] on icon "button" at bounding box center [535, 28] width 3 height 3
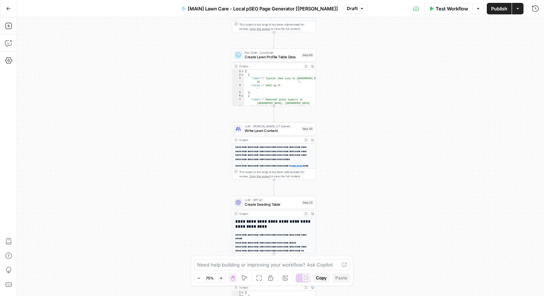
click at [257, 131] on span "Write Lawn Content" at bounding box center [272, 130] width 54 height 5
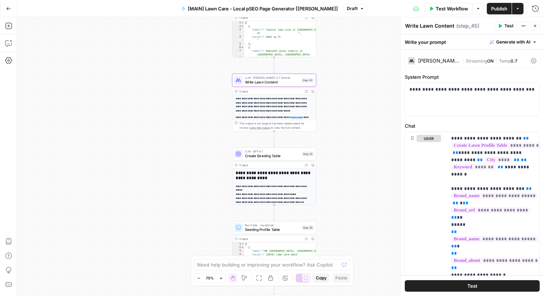
click at [259, 156] on span "Create Seeding Table" at bounding box center [272, 155] width 55 height 5
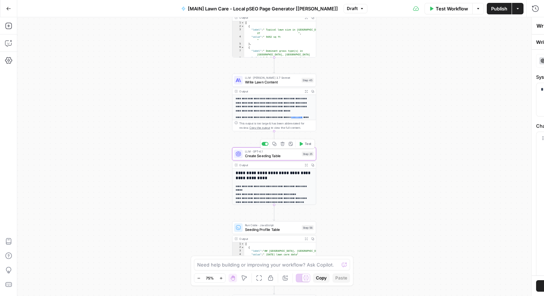
type textarea "Create Seeding Table"
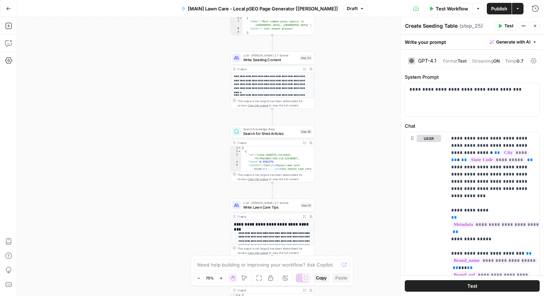
click at [537, 25] on button "Close" at bounding box center [534, 25] width 9 height 9
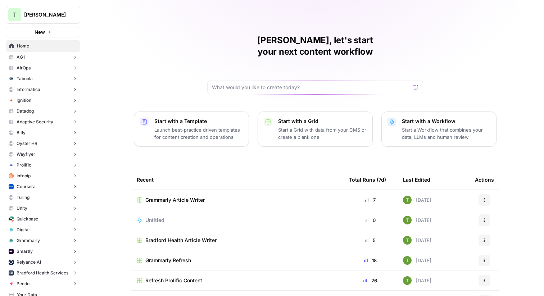
click at [168, 196] on span "Grammarly Article Writer" at bounding box center [174, 199] width 59 height 7
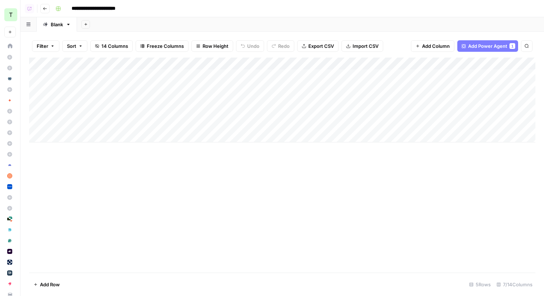
click at [65, 135] on div "Add Column" at bounding box center [282, 100] width 506 height 85
click at [287, 63] on div "Add Column" at bounding box center [282, 112] width 506 height 109
click at [362, 22] on div "Add Sheet" at bounding box center [310, 24] width 467 height 14
click at [187, 25] on div "Add Sheet" at bounding box center [310, 24] width 467 height 14
click at [42, 9] on button "Go back" at bounding box center [44, 8] width 9 height 9
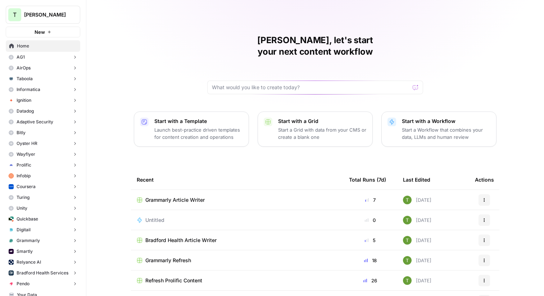
scroll to position [133, 0]
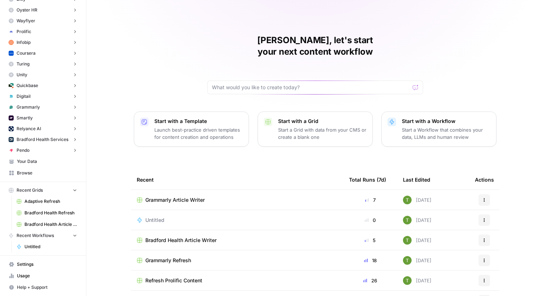
click at [20, 170] on span "Browse" at bounding box center [47, 173] width 60 height 6
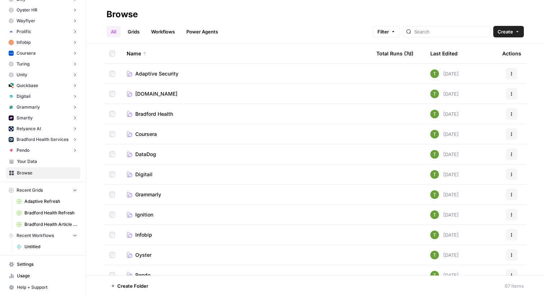
click at [146, 196] on span "Grammarly" at bounding box center [148, 194] width 26 height 7
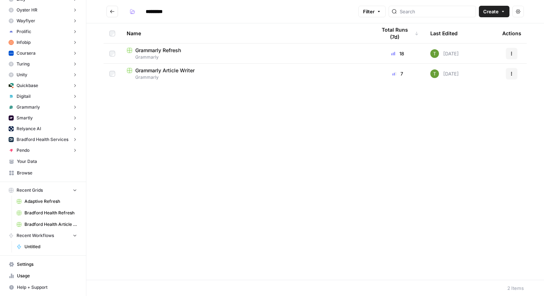
click at [107, 10] on button "Go back" at bounding box center [112, 12] width 12 height 12
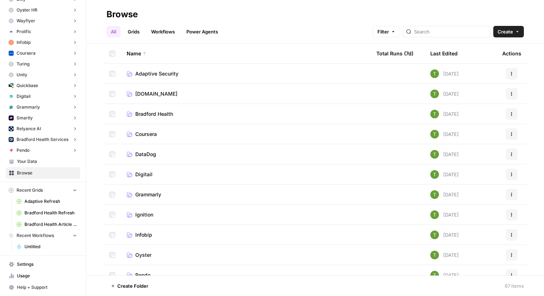
click at [164, 32] on link "Workflows" at bounding box center [163, 32] width 32 height 12
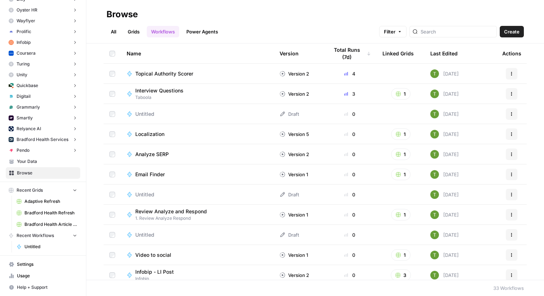
click at [515, 31] on span "Create" at bounding box center [511, 31] width 15 height 7
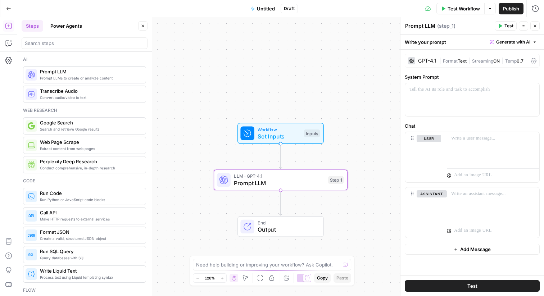
click at [424, 60] on div "GPT-4.1" at bounding box center [427, 60] width 18 height 5
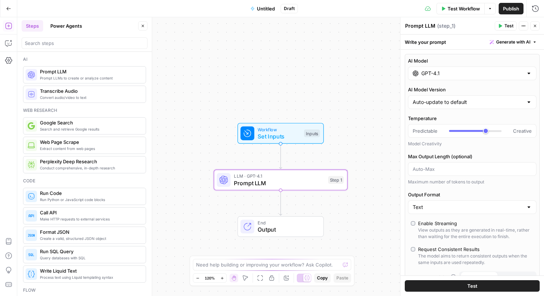
click at [470, 68] on div "GPT-4.1" at bounding box center [472, 74] width 128 height 14
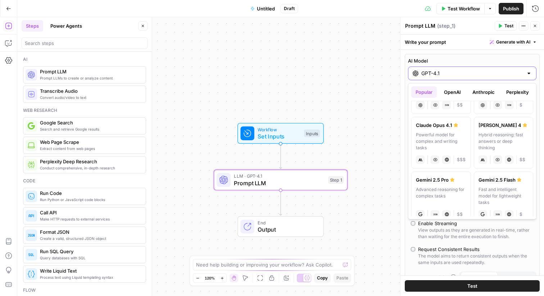
scroll to position [155, 0]
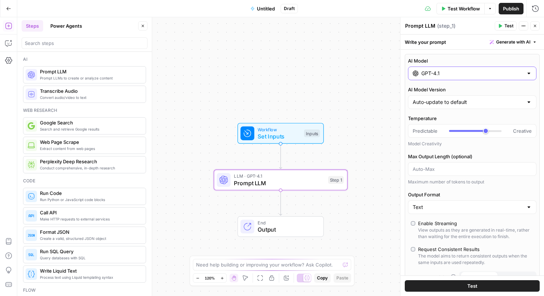
click at [481, 73] on input "GPT-4.1" at bounding box center [472, 73] width 102 height 7
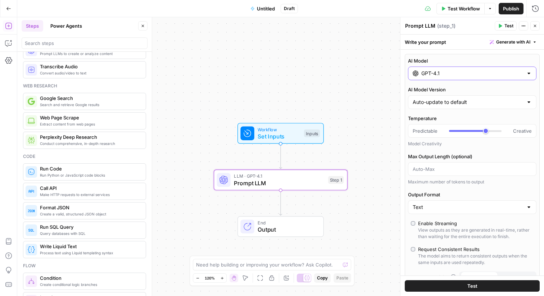
scroll to position [0, 0]
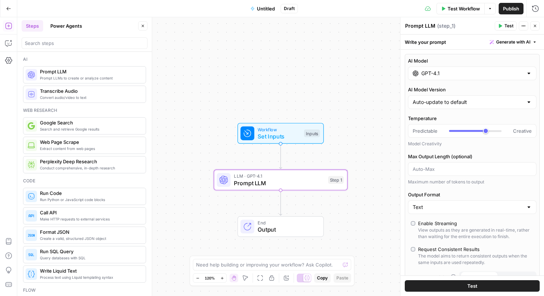
click at [535, 24] on icon "button" at bounding box center [535, 26] width 4 height 4
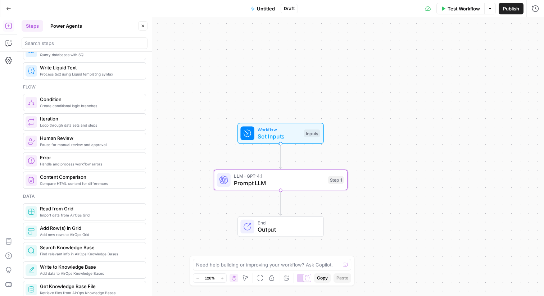
scroll to position [202, 0]
click at [142, 25] on icon "button" at bounding box center [143, 26] width 3 height 3
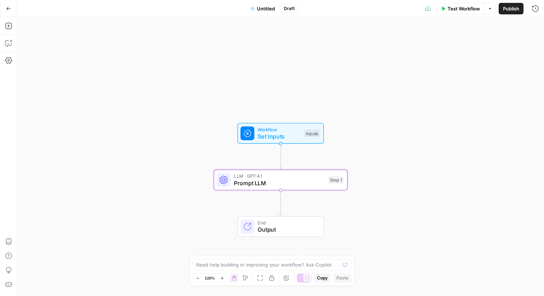
click at [296, 182] on span "Prompt LLM" at bounding box center [279, 183] width 91 height 9
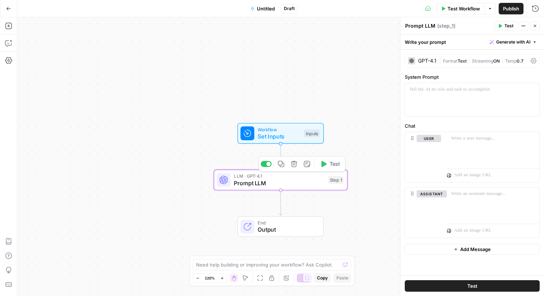
click at [289, 165] on button "Delete step" at bounding box center [293, 163] width 11 height 11
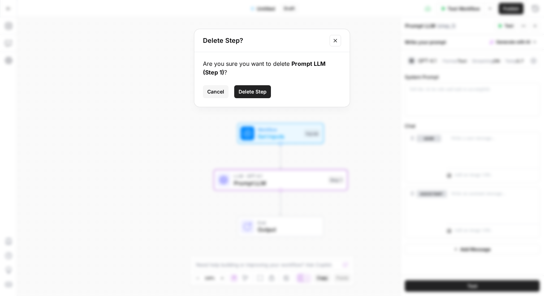
click at [252, 89] on span "Delete Step" at bounding box center [252, 91] width 28 height 7
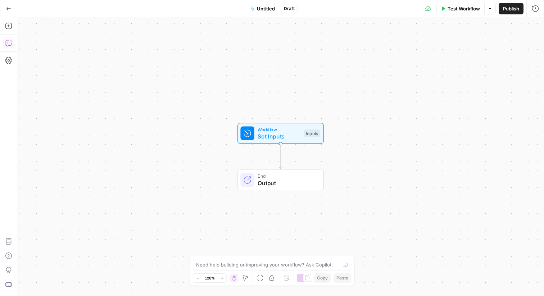
click at [6, 45] on icon "button" at bounding box center [8, 44] width 6 height 6
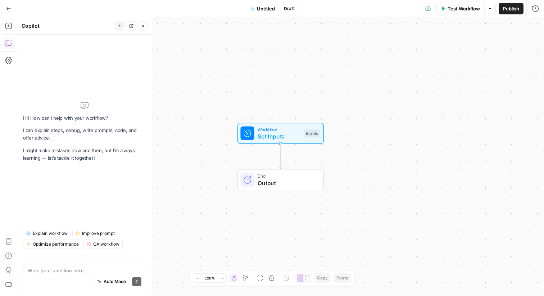
click at [51, 275] on div "Auto Mode Send" at bounding box center [85, 282] width 114 height 16
click at [46, 273] on textarea at bounding box center [85, 270] width 114 height 7
click at [142, 25] on icon "button" at bounding box center [143, 26] width 4 height 4
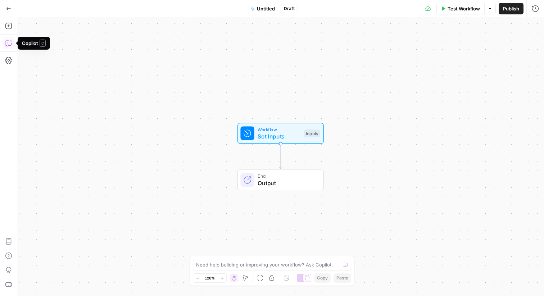
click at [7, 46] on icon "button" at bounding box center [8, 43] width 7 height 7
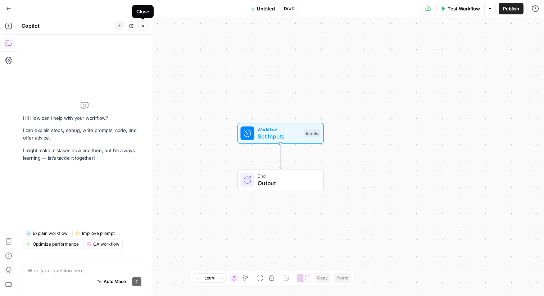
click at [144, 24] on icon "button" at bounding box center [143, 26] width 4 height 4
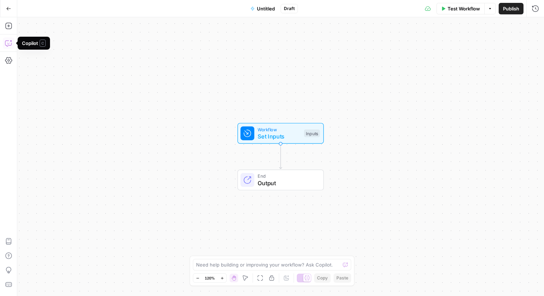
click at [7, 42] on icon "button" at bounding box center [8, 43] width 7 height 7
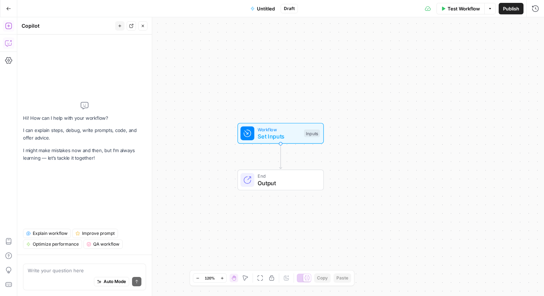
click at [6, 26] on icon "button" at bounding box center [8, 25] width 7 height 7
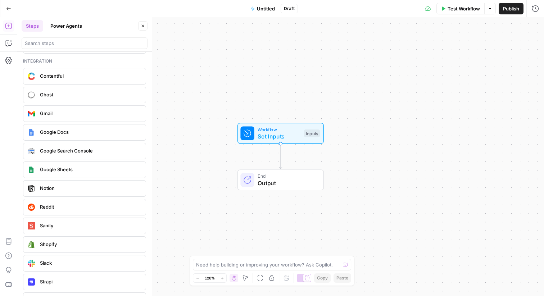
scroll to position [1265, 0]
